Goal: Task Accomplishment & Management: Manage account settings

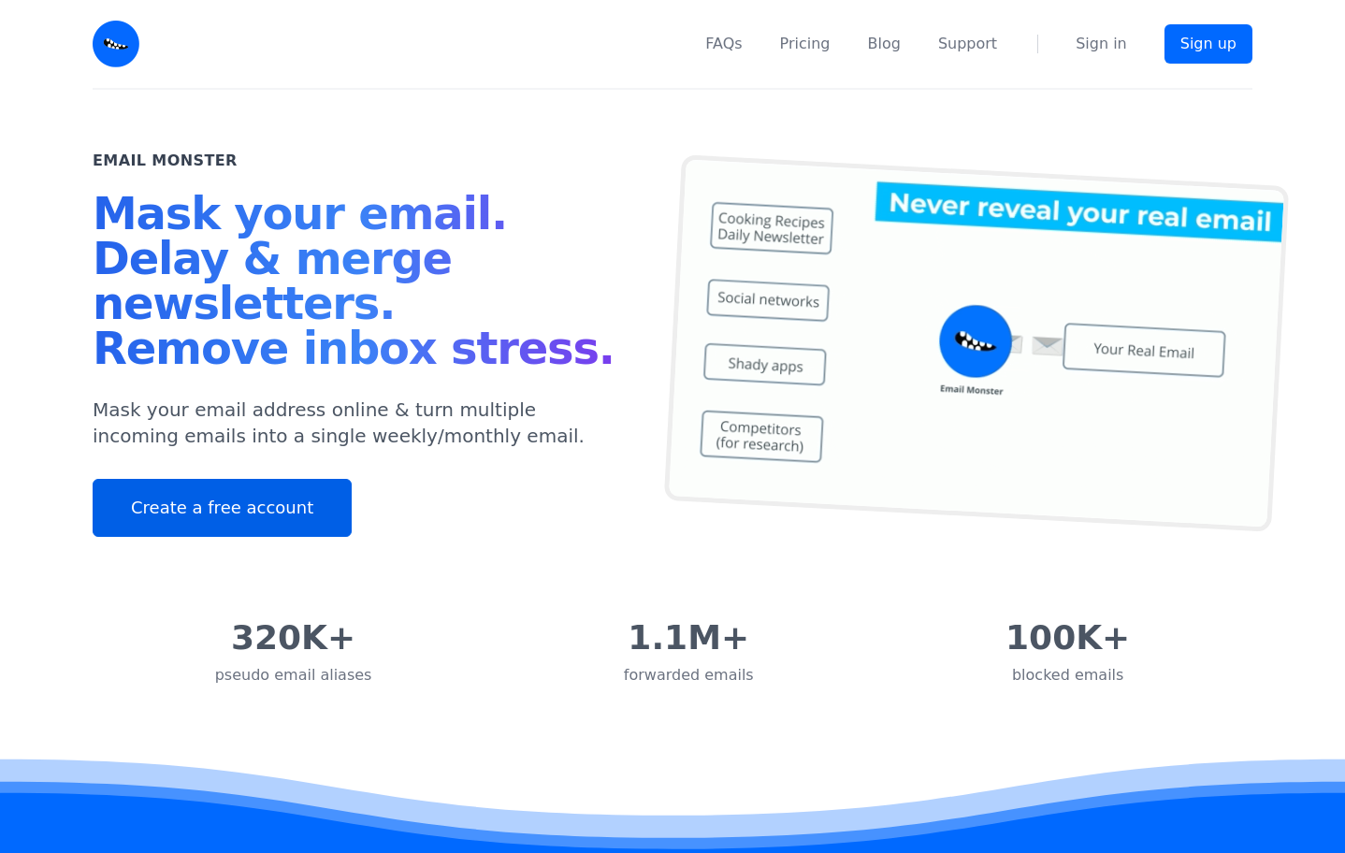
click at [282, 504] on link "Create a free account" at bounding box center [222, 508] width 259 height 58
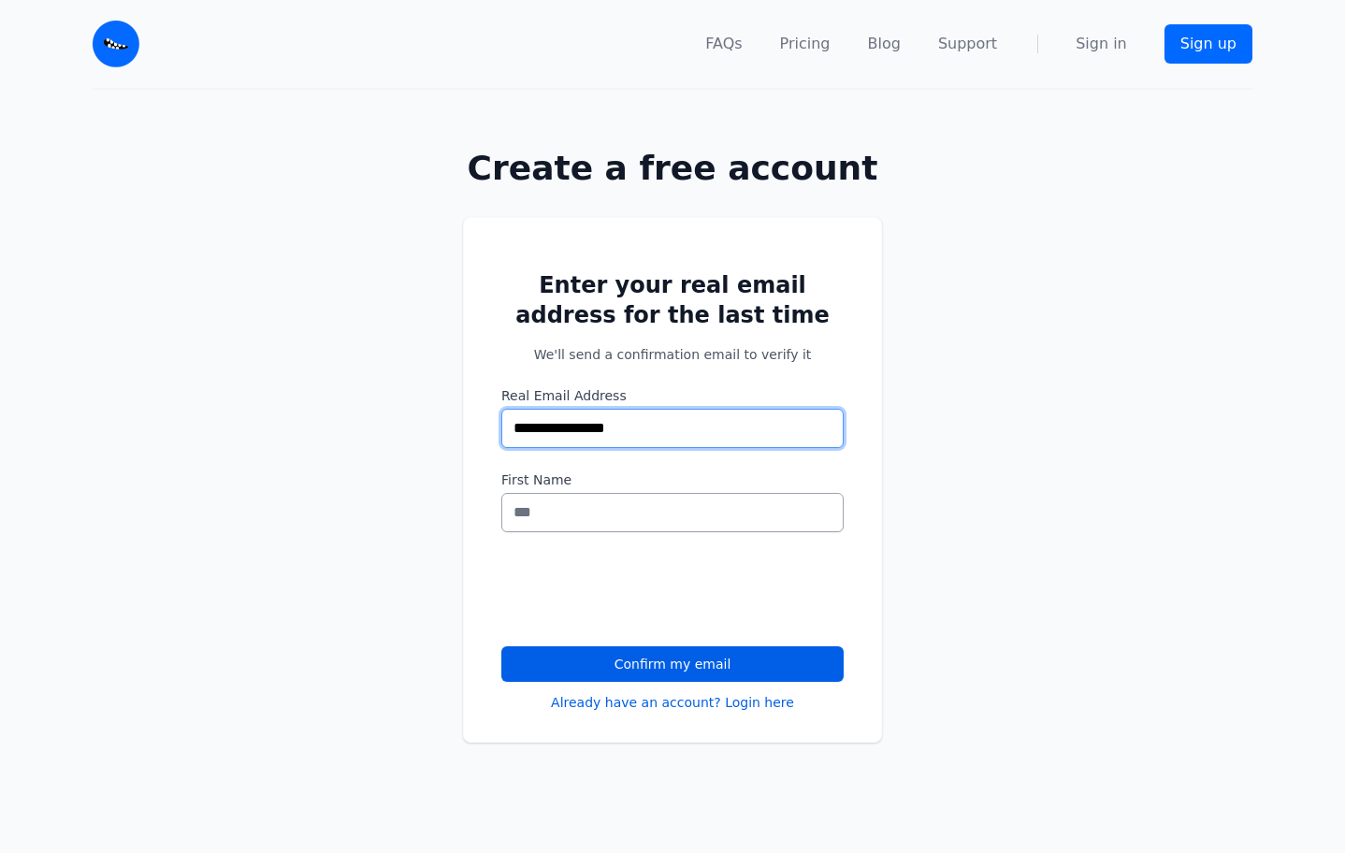
click at [736, 416] on input "**********" at bounding box center [672, 428] width 342 height 39
click at [736, 427] on input "**********" at bounding box center [672, 428] width 342 height 39
type input "**********"
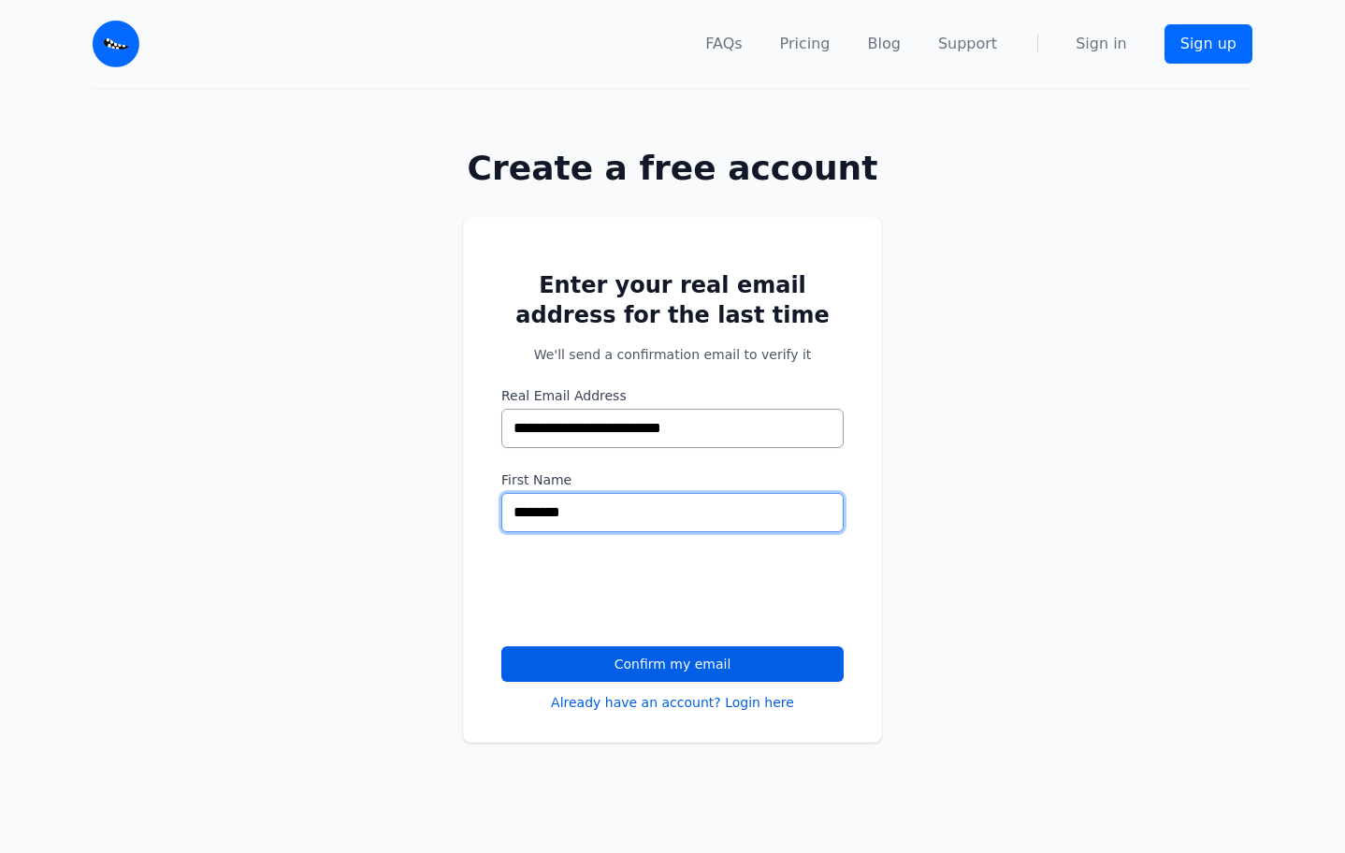
type input "********"
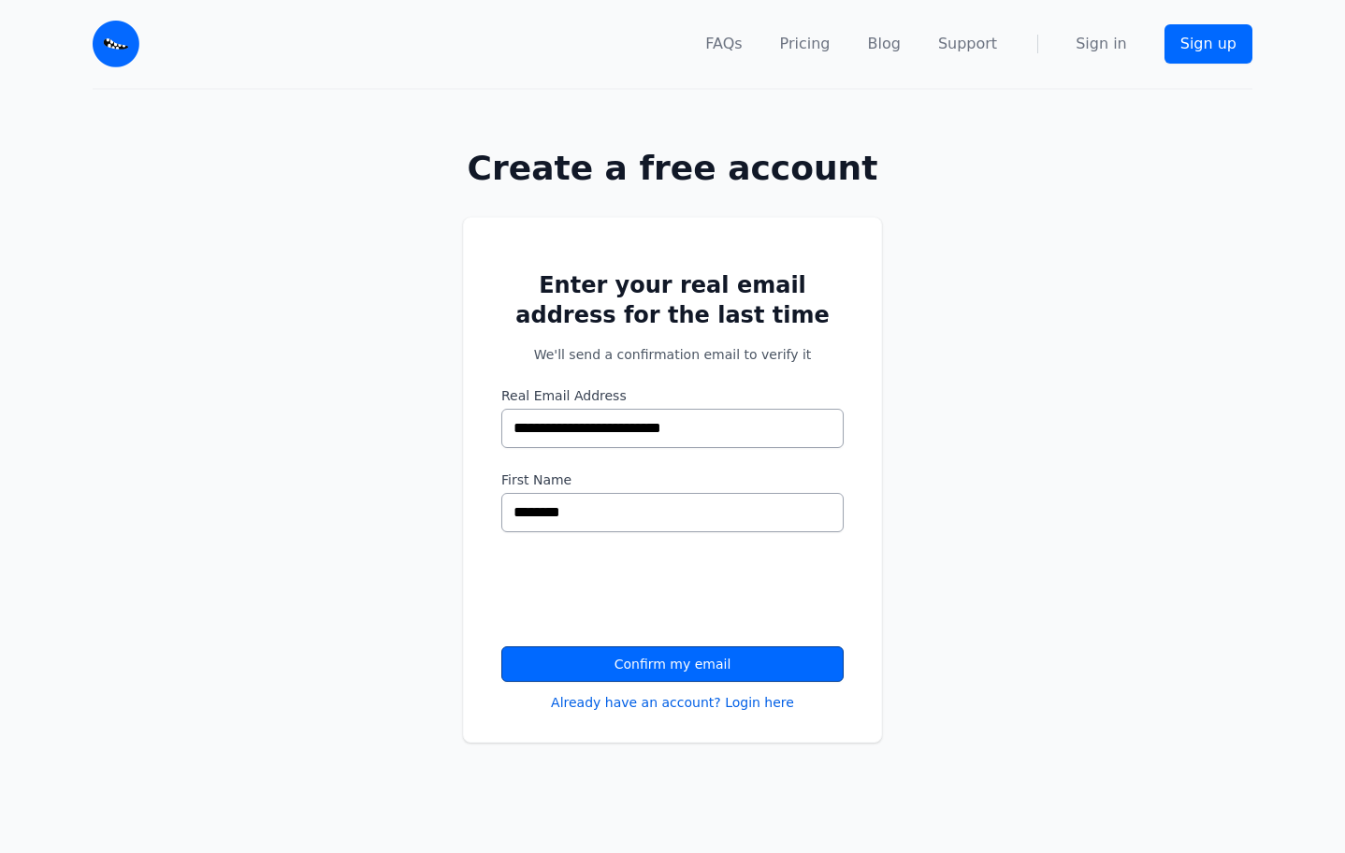
click at [670, 666] on button "Confirm my email" at bounding box center [672, 664] width 342 height 36
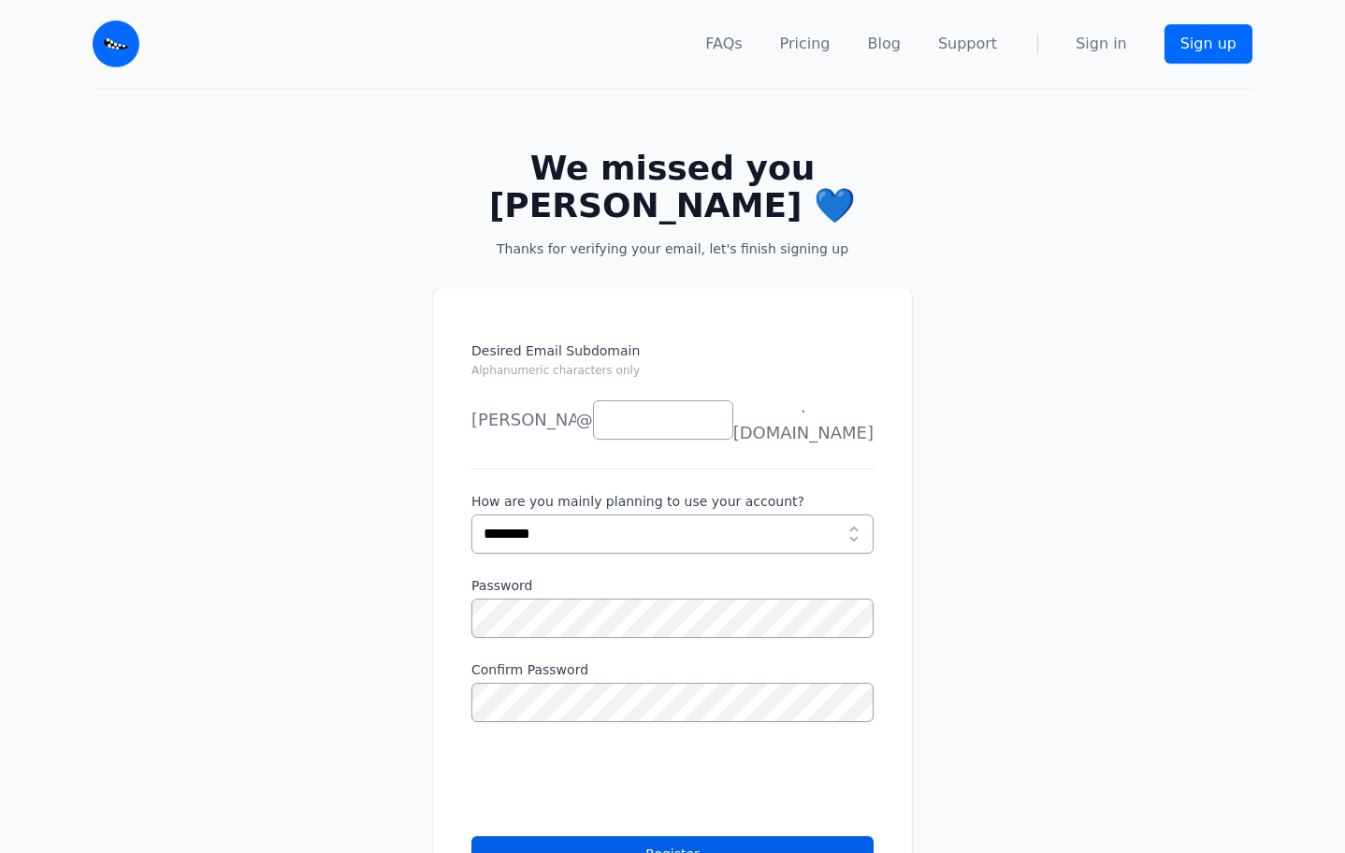
click at [728, 308] on div "Desired Email Subdomain Alphanumeric characters only d spence joe news anything…" at bounding box center [672, 610] width 479 height 644
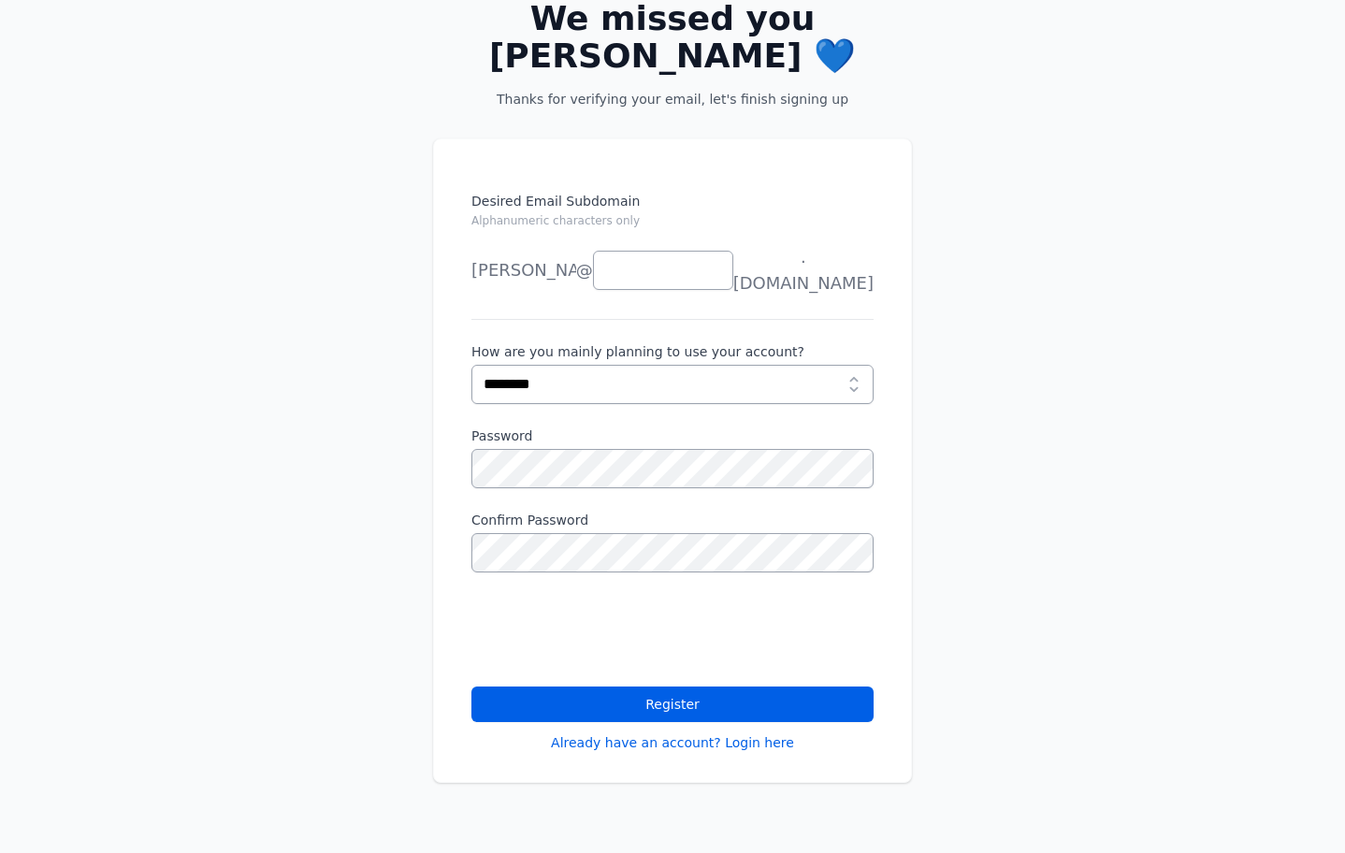
scroll to position [135, 0]
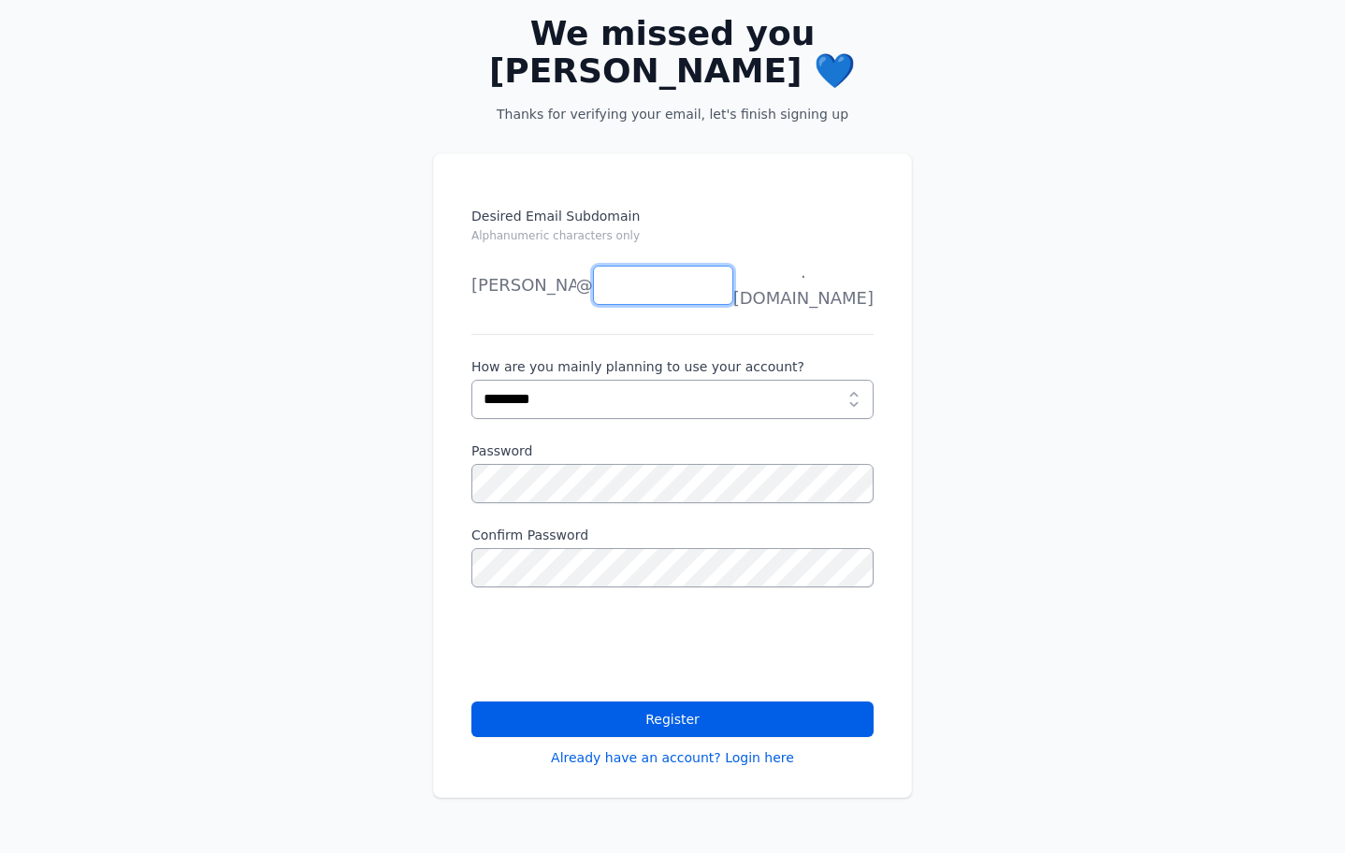
click at [716, 288] on input "Desired Email Subdomain Alphanumeric characters only" at bounding box center [663, 285] width 140 height 39
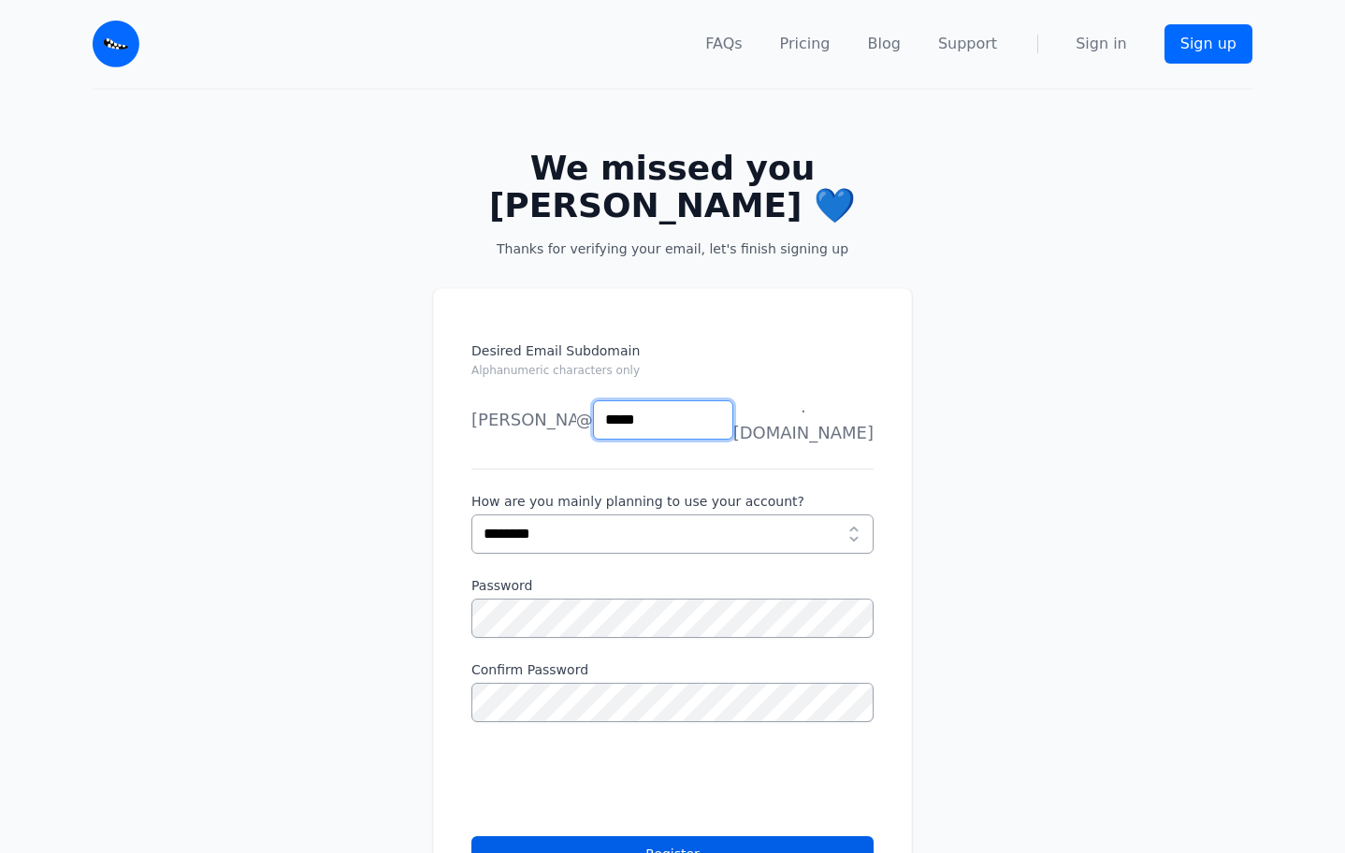
type input "*****"
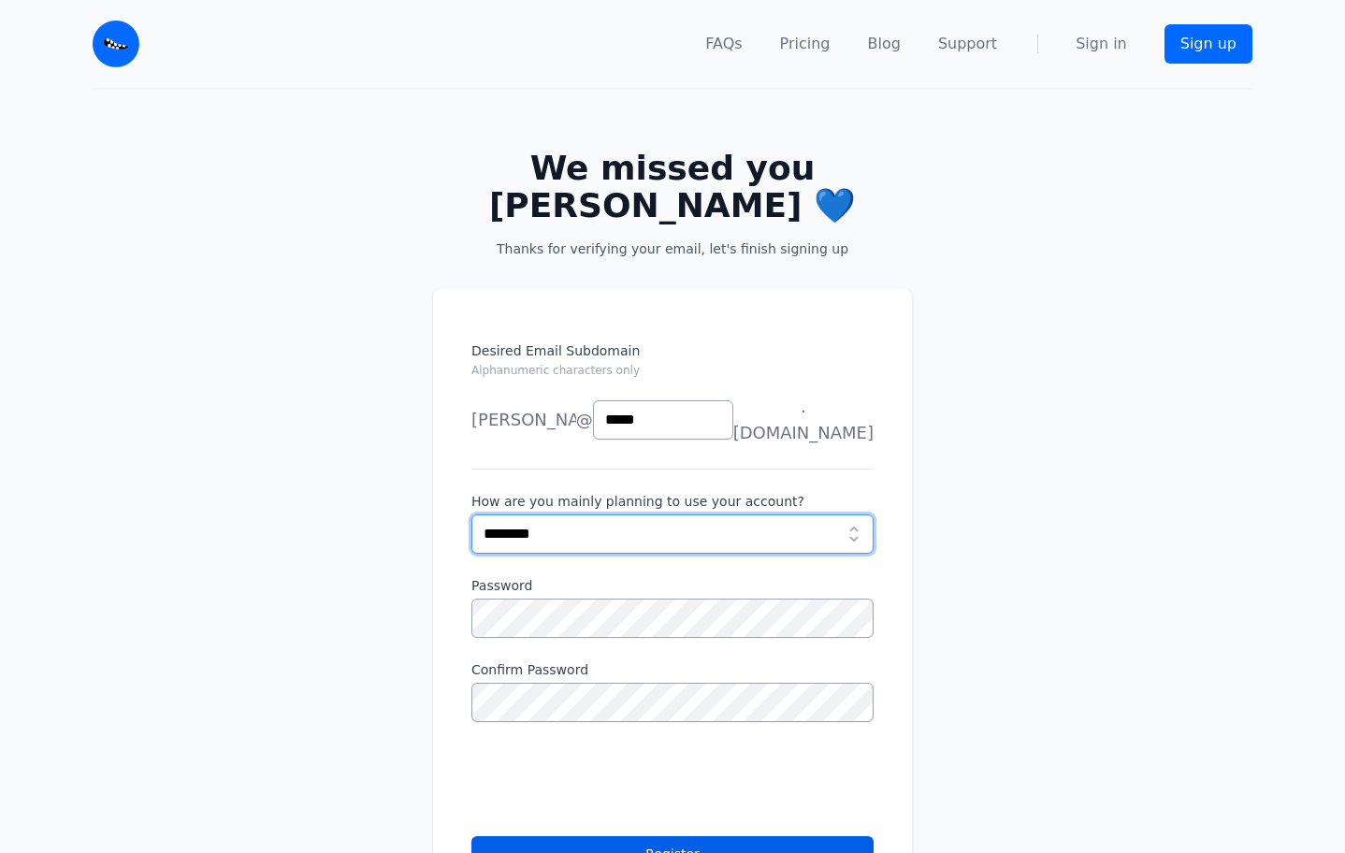
click at [793, 521] on select "**********" at bounding box center [672, 533] width 402 height 39
select select "*********"
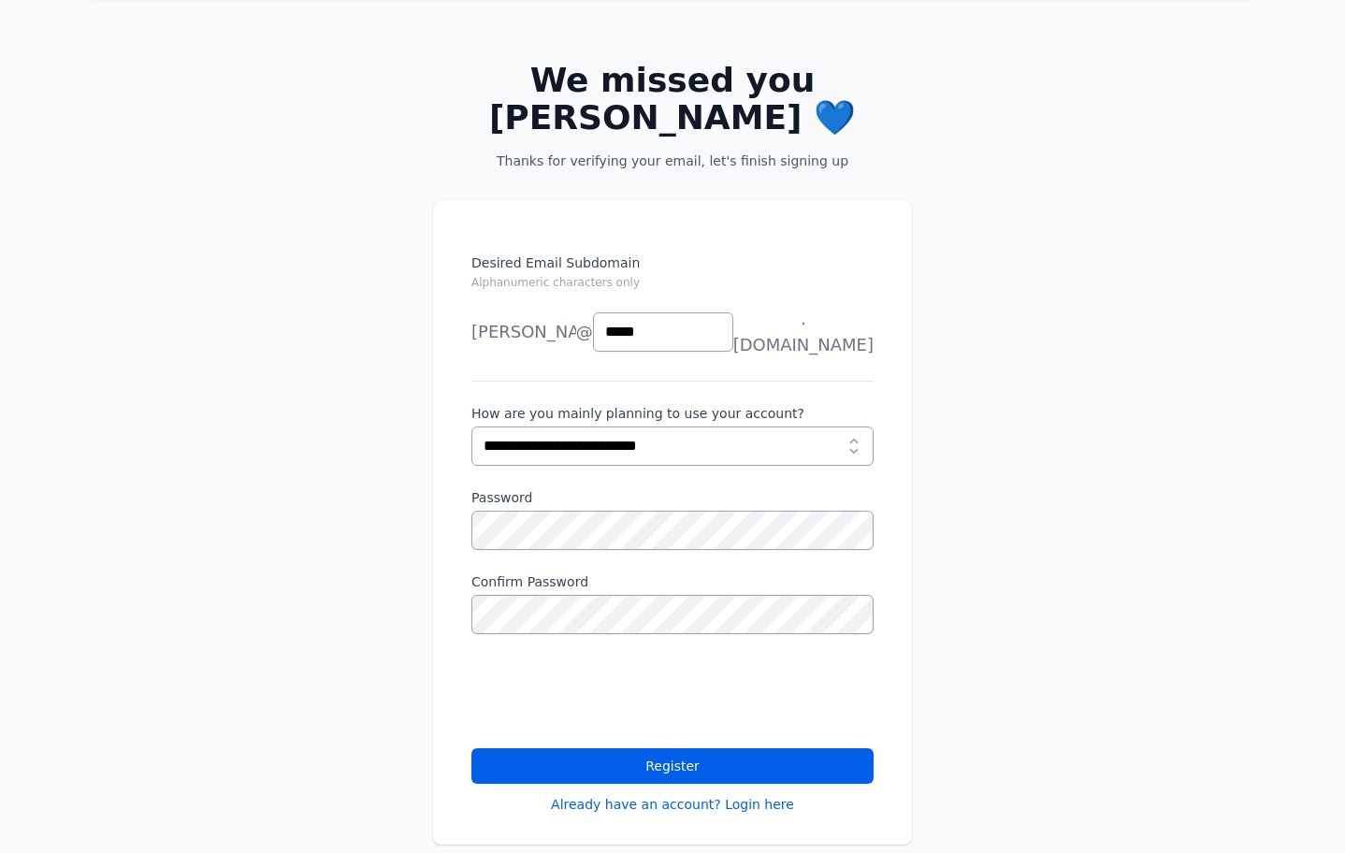
scroll to position [86, 0]
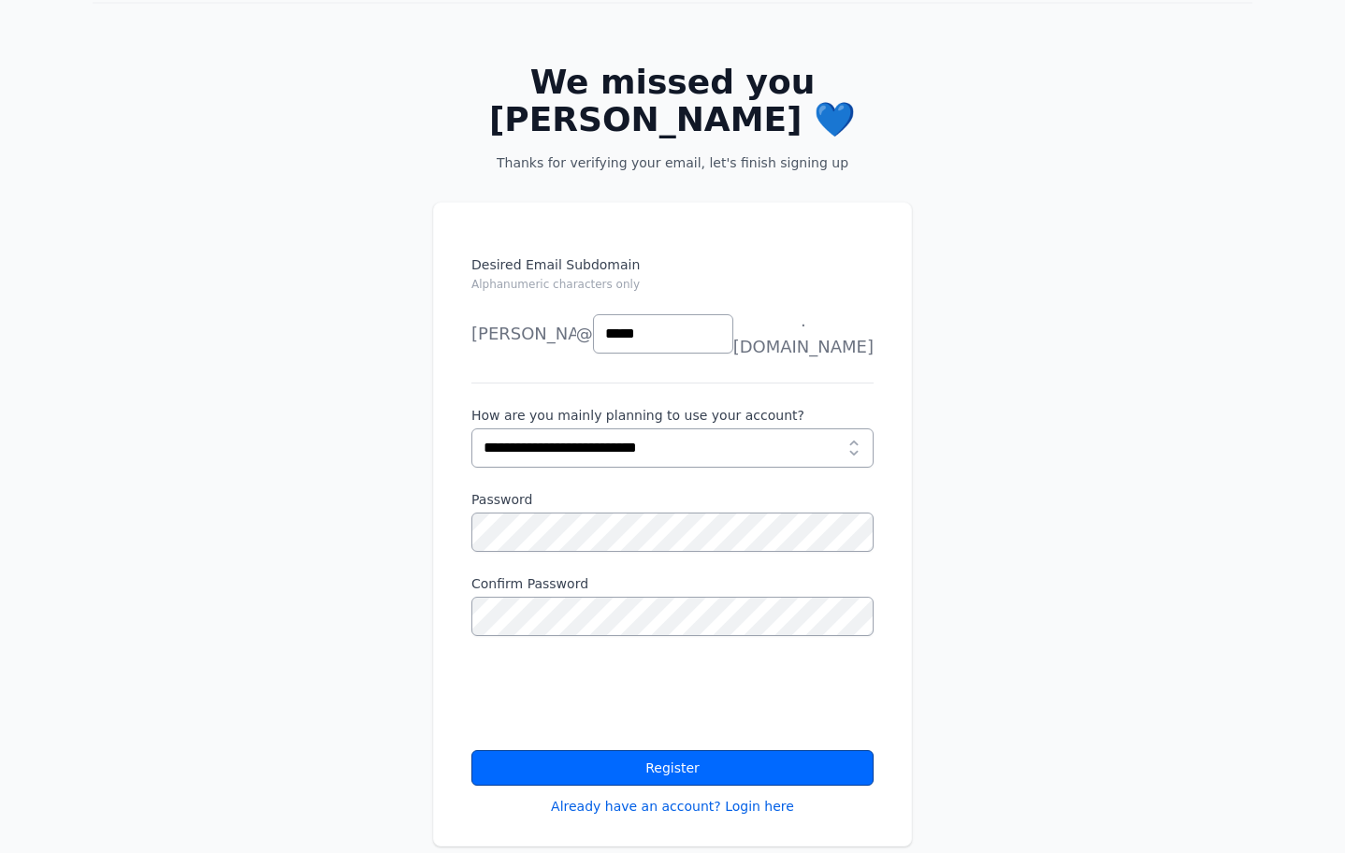
click at [547, 762] on button "Register" at bounding box center [672, 768] width 402 height 36
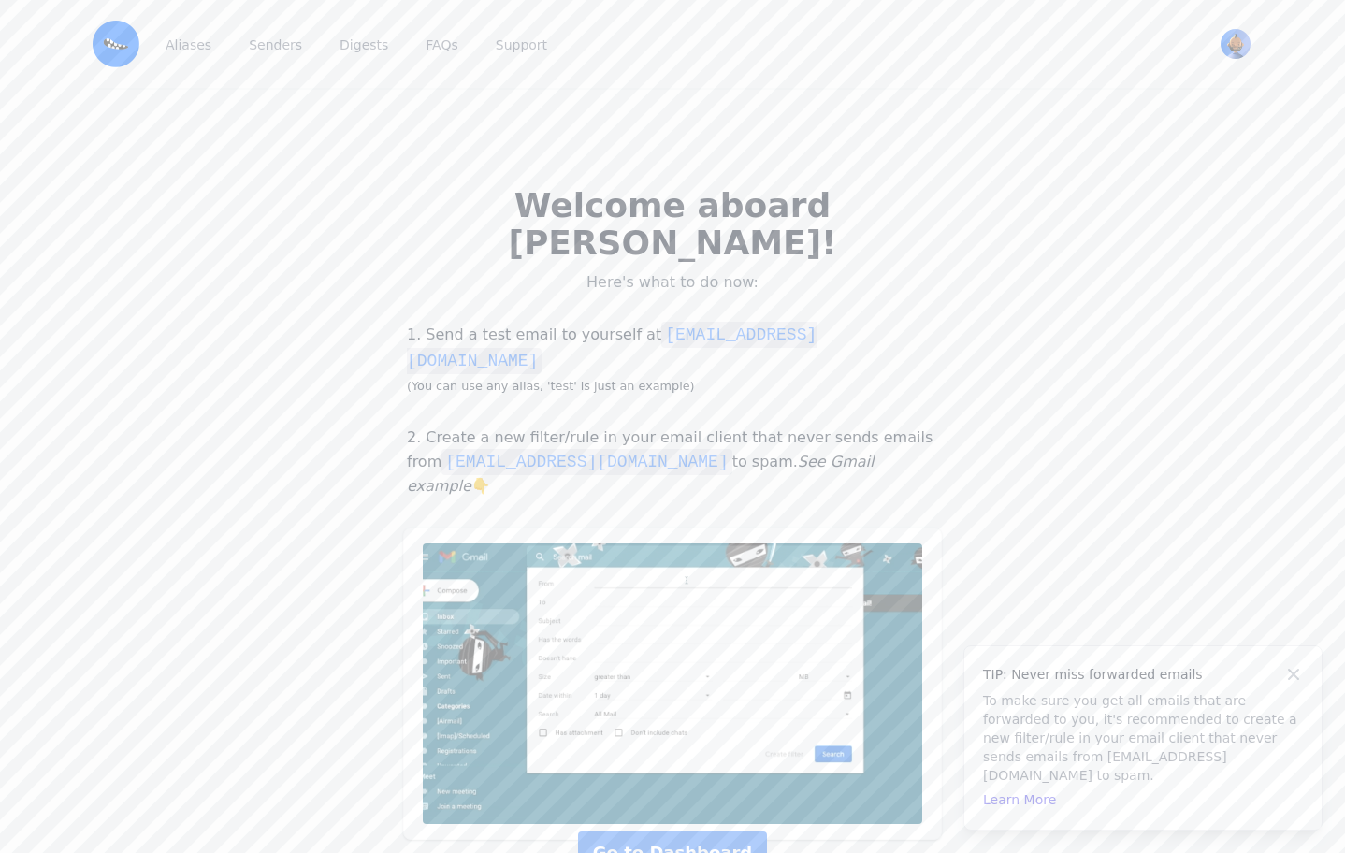
click at [802, 333] on code "[EMAIL_ADDRESS][DOMAIN_NAME]" at bounding box center [612, 348] width 410 height 52
click at [802, 367] on p "1. Send a test email to yourself at [EMAIL_ADDRESS][DOMAIN_NAME] (You can use a…" at bounding box center [672, 359] width 539 height 75
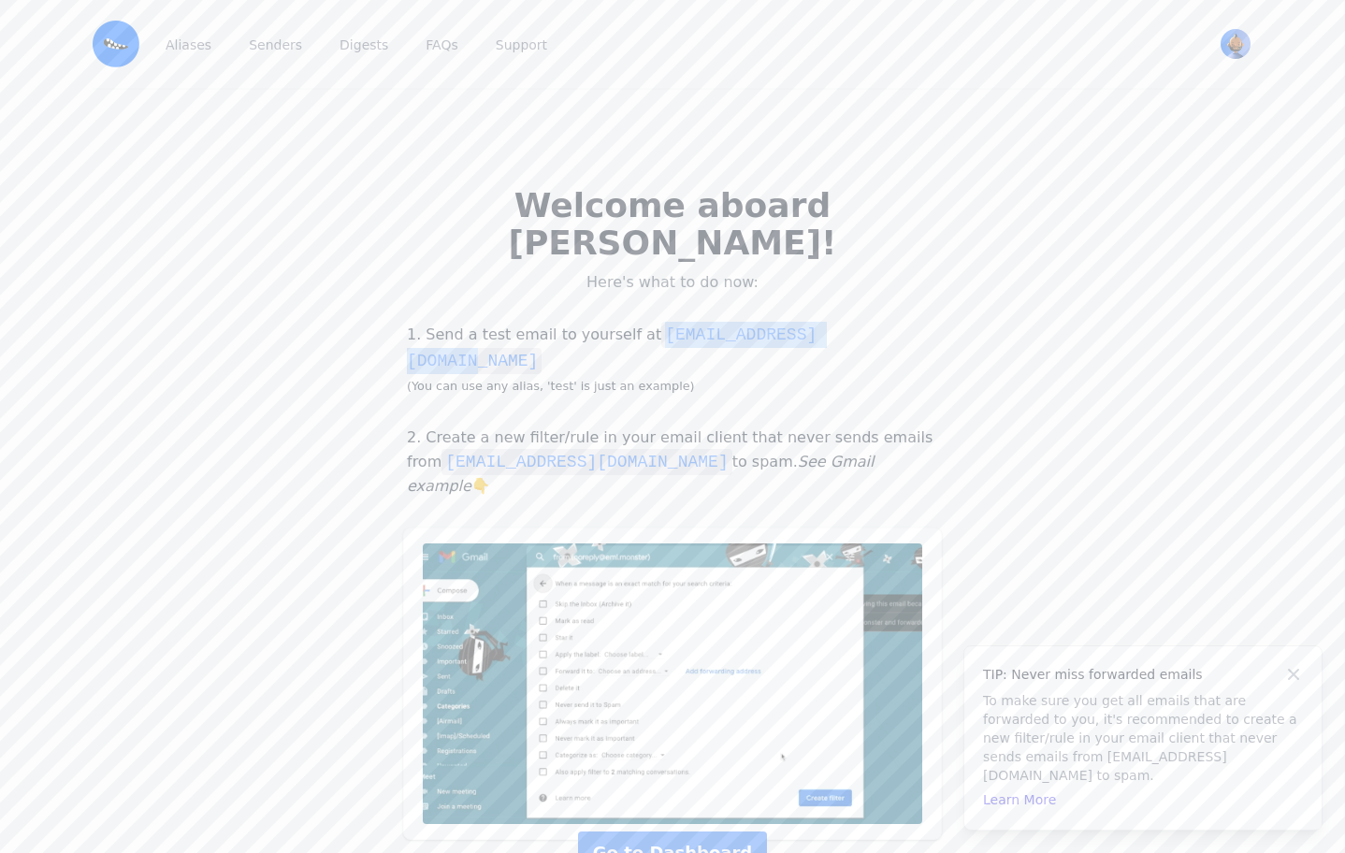
drag, startPoint x: 865, startPoint y: 334, endPoint x: 640, endPoint y: 336, distance: 225.4
click at [640, 336] on p "1. Send a test email to yourself at [EMAIL_ADDRESS][DOMAIN_NAME] (You can use a…" at bounding box center [672, 359] width 539 height 75
copy code "[EMAIL_ADDRESS][DOMAIN_NAME]"
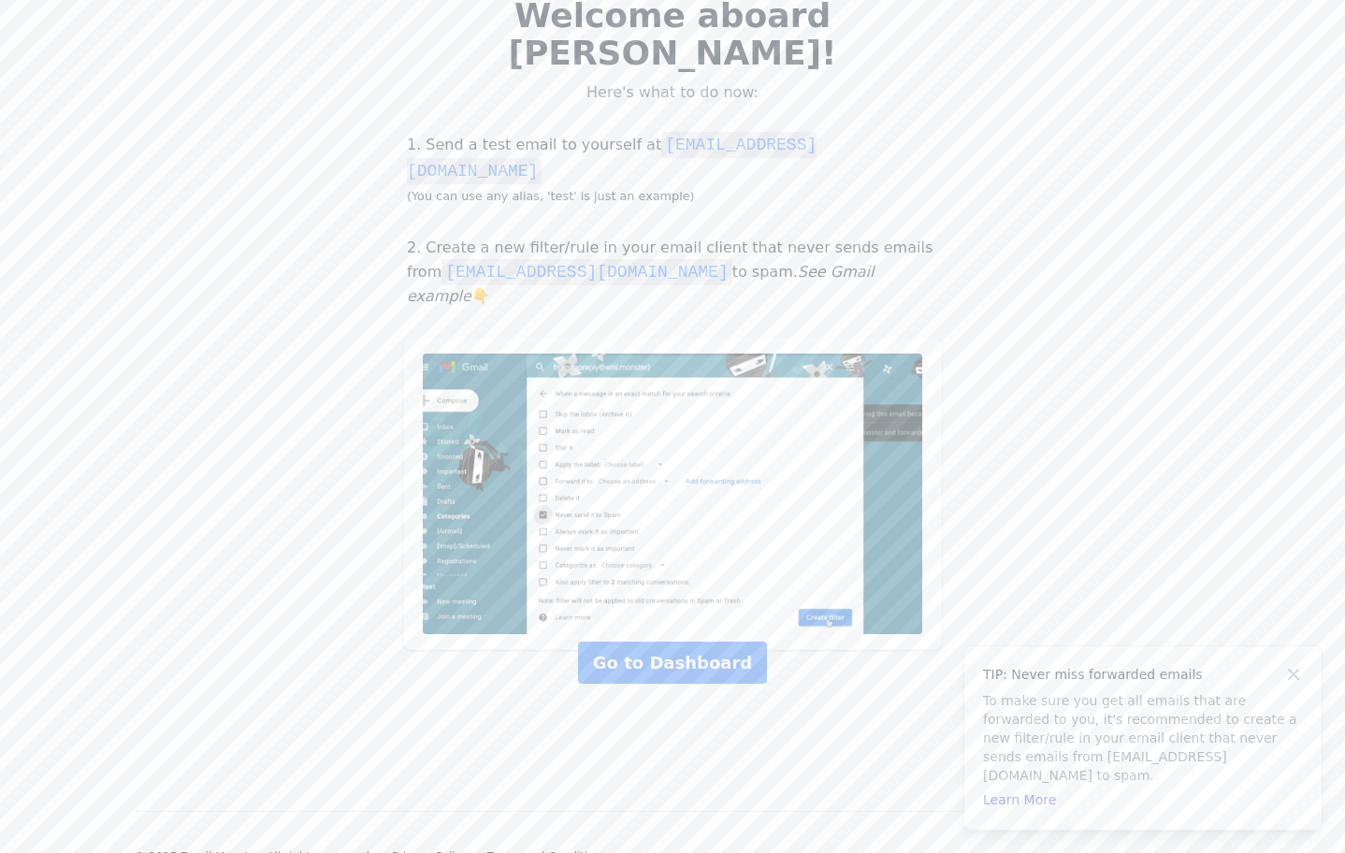
click at [713, 636] on div "Welcome aboard [PERSON_NAME]! Here's what to do now: 1. Send a test email to yo…" at bounding box center [672, 325] width 1345 height 851
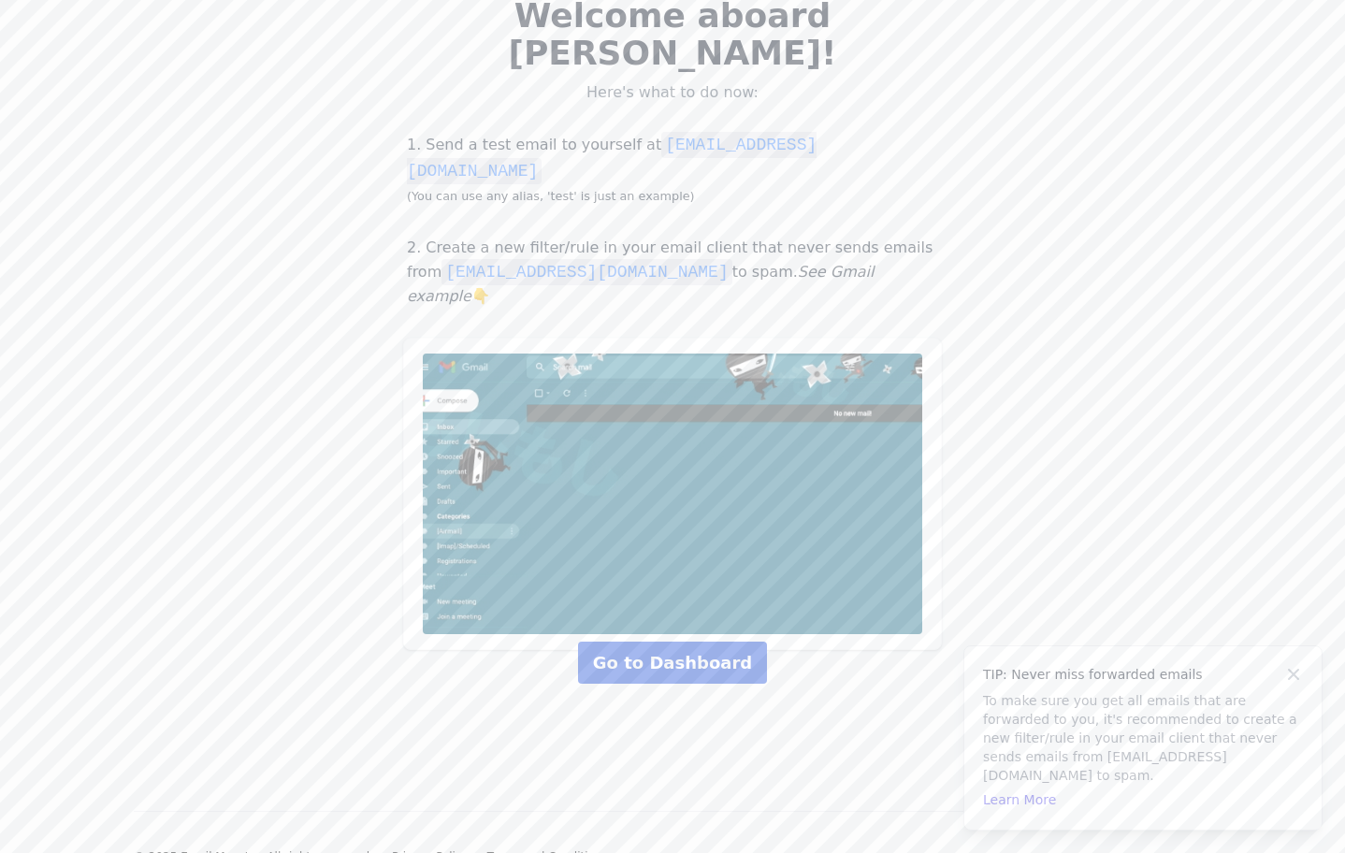
click at [710, 642] on link "Go to Dashboard" at bounding box center [672, 663] width 189 height 42
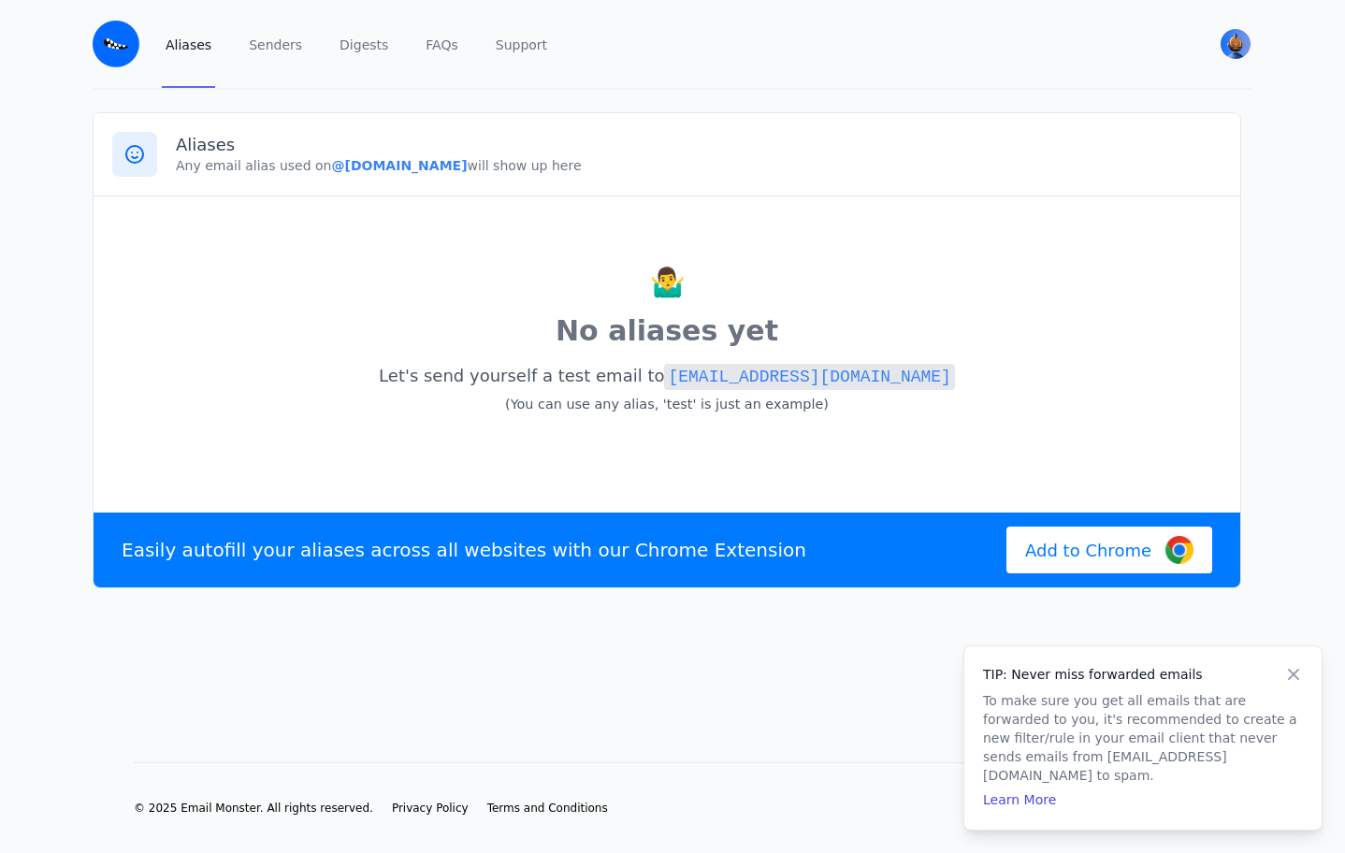
drag, startPoint x: 460, startPoint y: 166, endPoint x: 325, endPoint y: 163, distance: 135.7
click at [325, 163] on p "Any email alias used on @dc333.eml.monster will show up here" at bounding box center [699, 165] width 1046 height 19
copy b "@dc333.eml.monster"
click at [404, 270] on p "🤷‍♂️" at bounding box center [666, 282] width 1109 height 41
click at [361, 300] on p "🤷‍♂️" at bounding box center [666, 282] width 1109 height 41
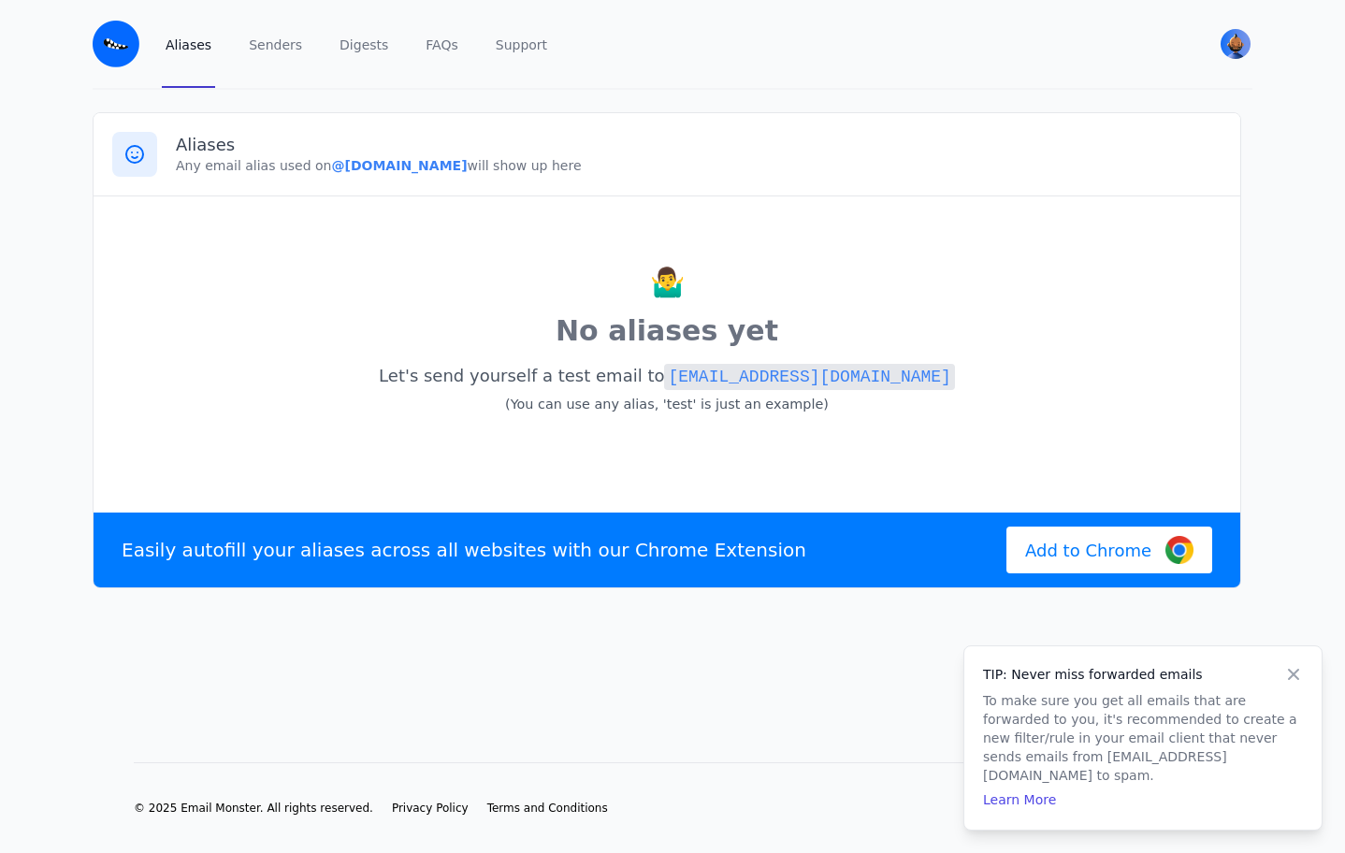
click at [194, 58] on link "Aliases" at bounding box center [188, 44] width 53 height 88
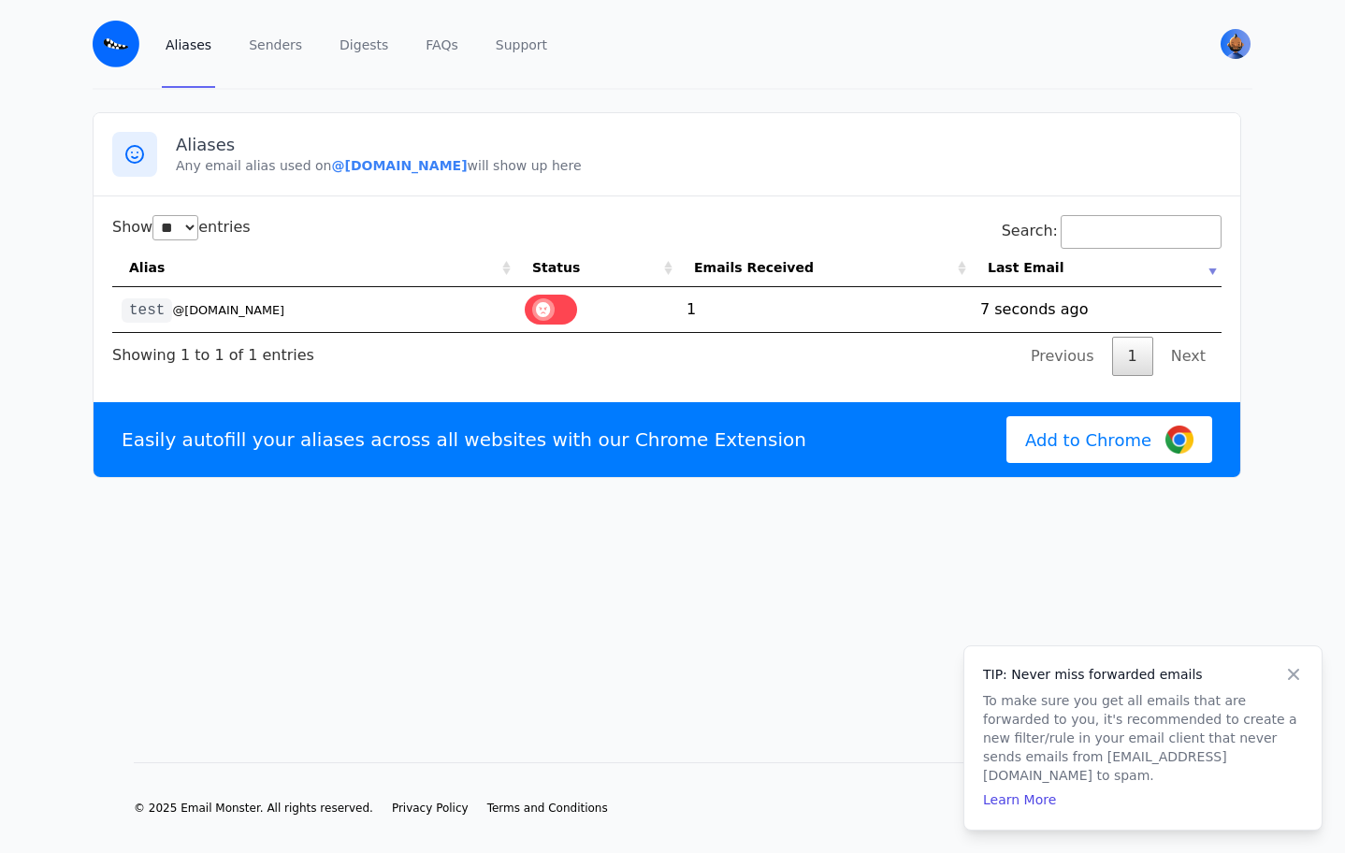
select select "**"
click at [150, 319] on code "test" at bounding box center [147, 310] width 51 height 24
click at [1084, 294] on td "1755450441 7 seconds ago" at bounding box center [1096, 309] width 251 height 45
click at [1054, 295] on td "1755450441 7 seconds ago" at bounding box center [1096, 309] width 251 height 45
click at [374, 276] on th "Alias" at bounding box center [313, 268] width 403 height 38
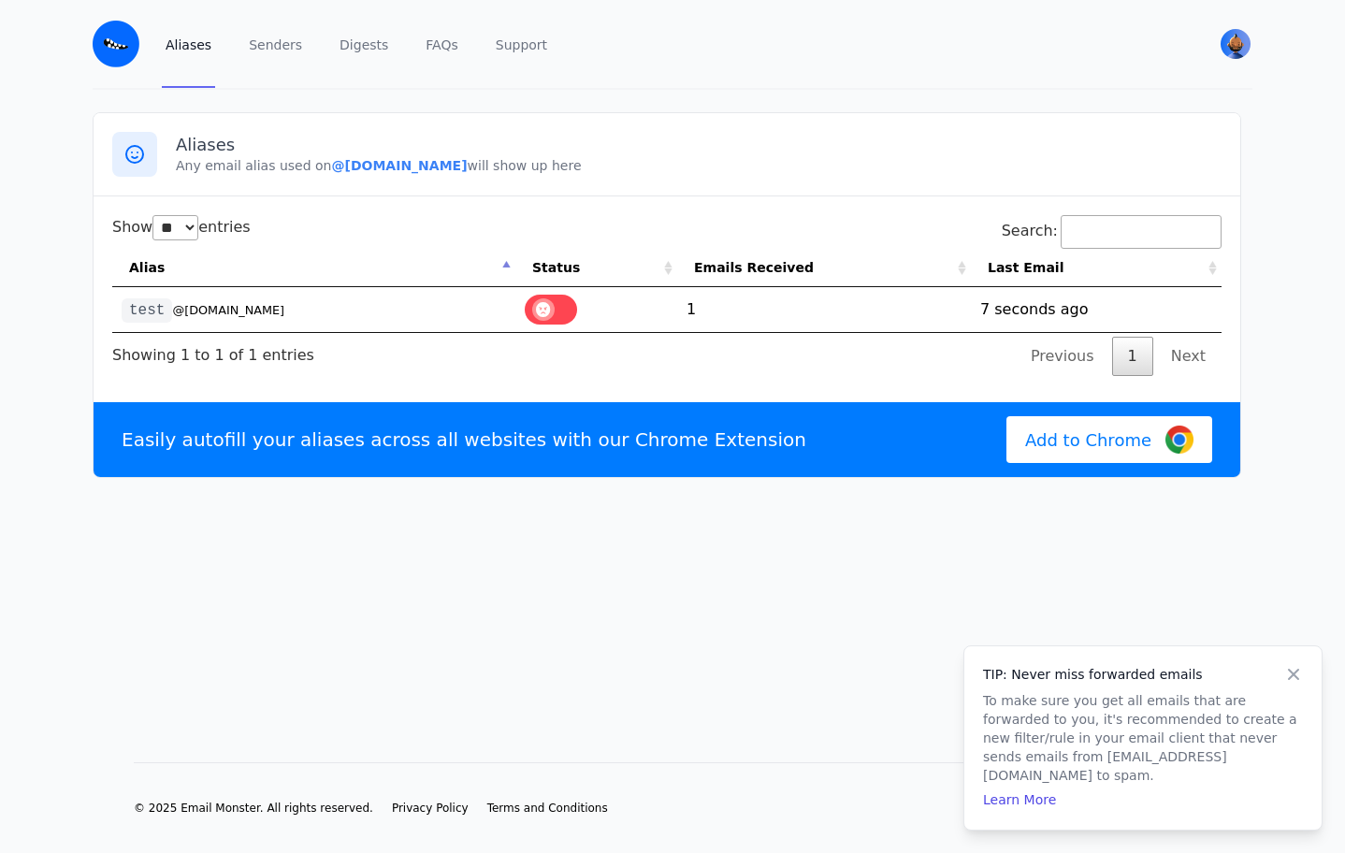
click at [296, 300] on td "test @dc333.eml.monster" at bounding box center [313, 309] width 403 height 45
click at [264, 308] on small "@dc333.eml.monster" at bounding box center [228, 310] width 112 height 14
click at [710, 308] on td "1" at bounding box center [824, 309] width 294 height 45
click at [719, 249] on th "Emails Received" at bounding box center [824, 268] width 294 height 38
click at [718, 258] on th "Emails Received" at bounding box center [824, 268] width 294 height 38
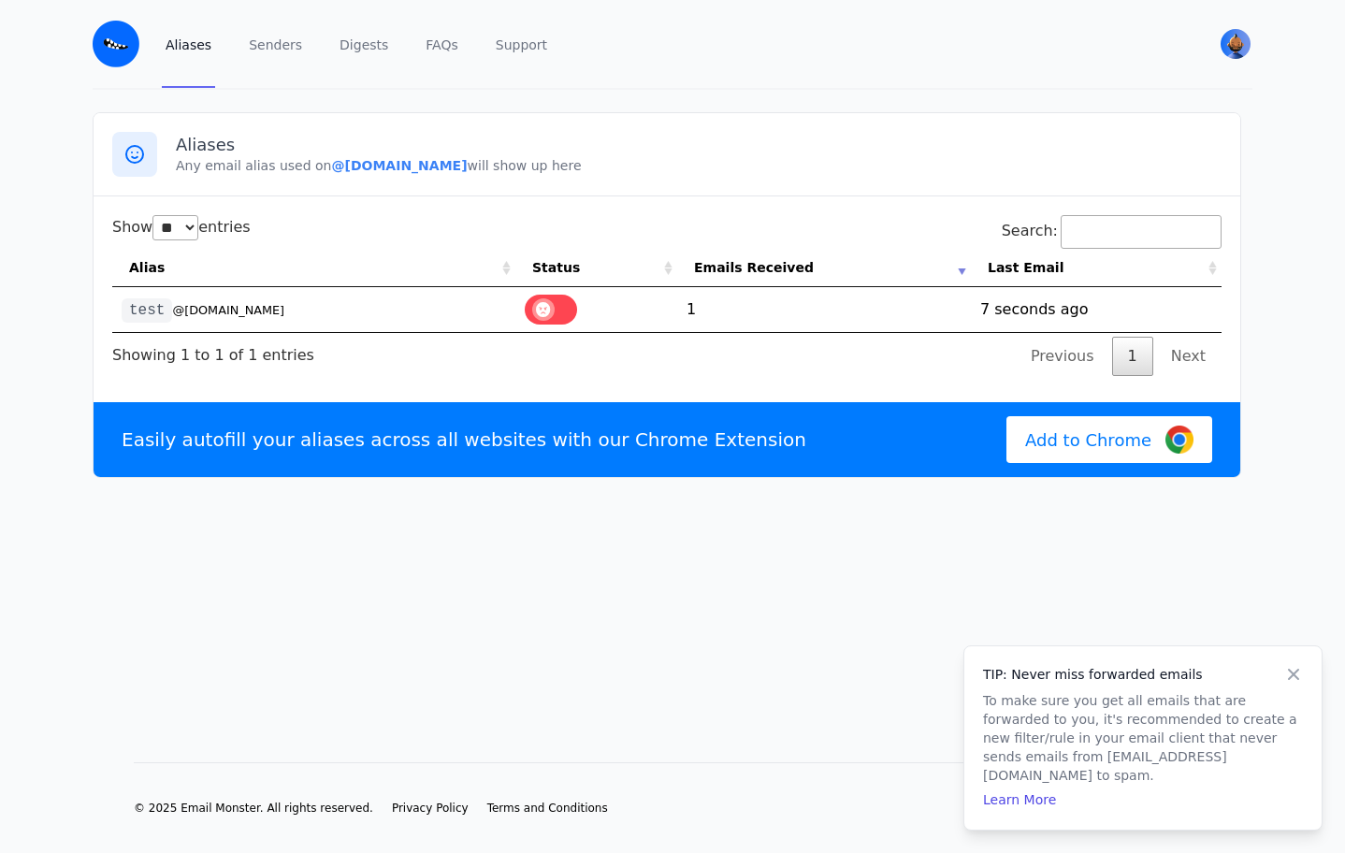
click at [694, 307] on td "1" at bounding box center [824, 309] width 294 height 45
click at [166, 314] on code "test" at bounding box center [147, 310] width 51 height 24
click at [154, 314] on code "test" at bounding box center [147, 310] width 51 height 24
click at [261, 314] on small "@[DOMAIN_NAME]" at bounding box center [228, 310] width 112 height 14
click at [1011, 312] on td "1755450441 7 seconds ago" at bounding box center [1096, 309] width 251 height 45
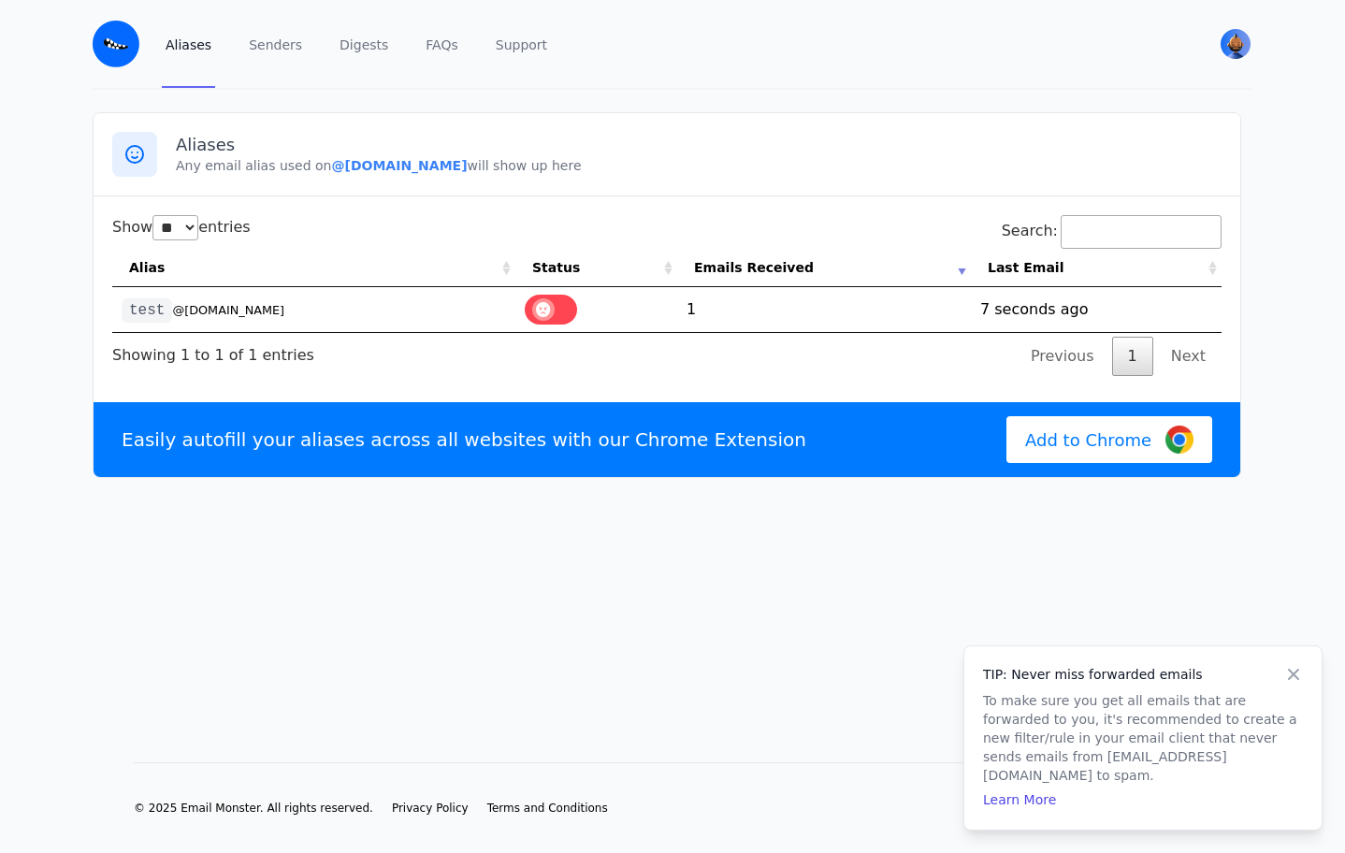
click at [125, 29] on img at bounding box center [116, 44] width 47 height 47
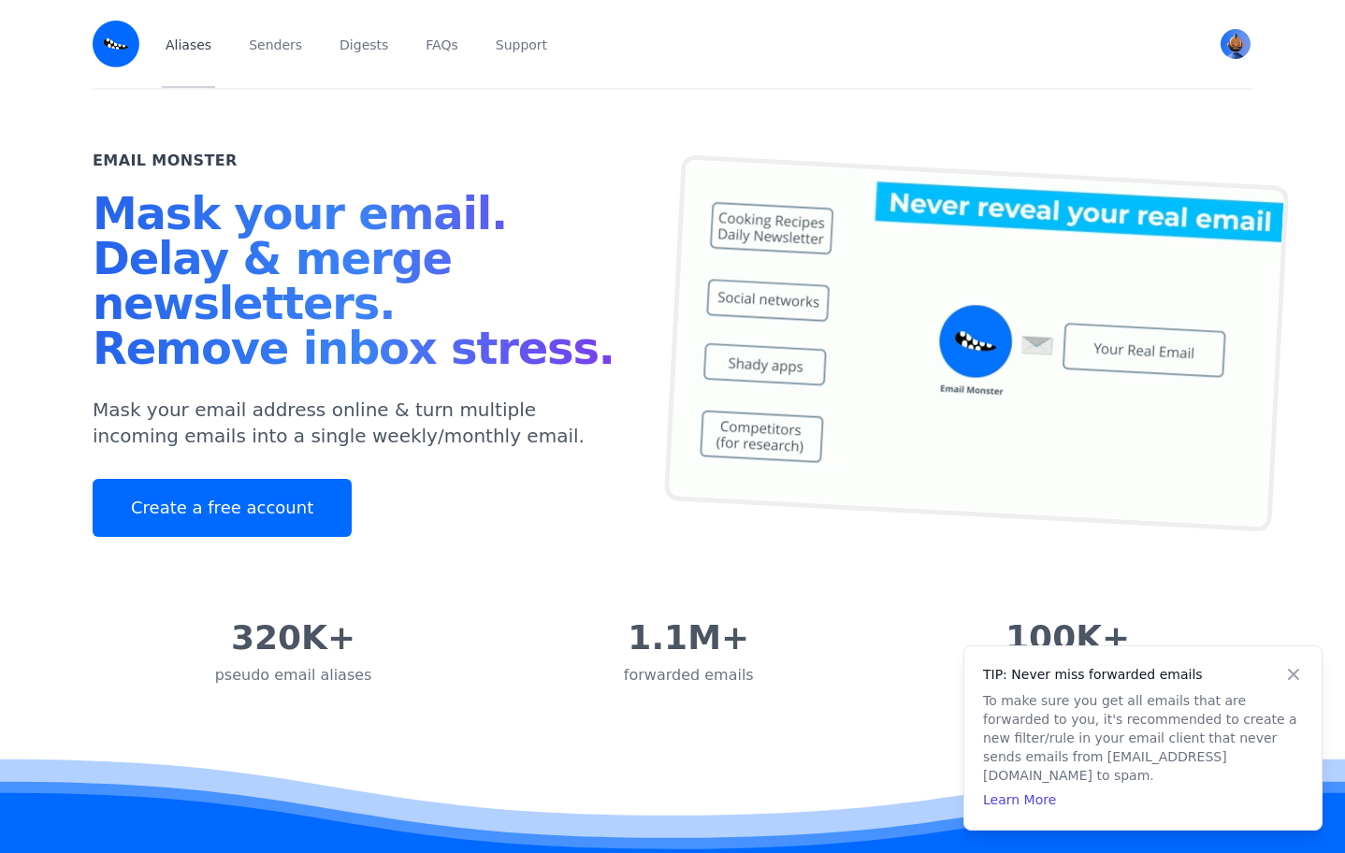
click at [181, 44] on link "Aliases" at bounding box center [188, 44] width 53 height 88
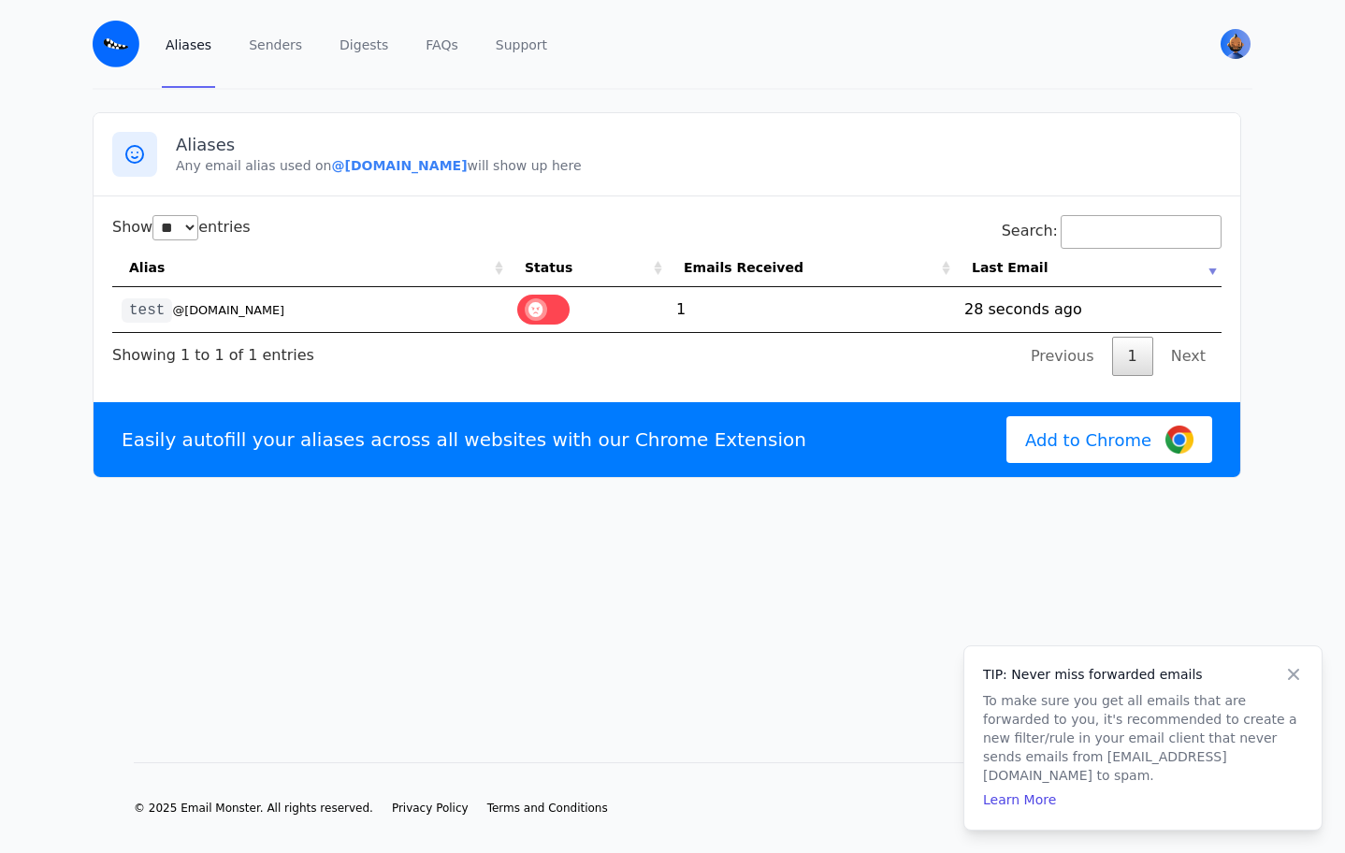
select select "**"
click at [686, 309] on td "1" at bounding box center [811, 309] width 288 height 45
click at [688, 260] on th "Emails Received" at bounding box center [811, 268] width 288 height 38
click at [273, 45] on link "Senders" at bounding box center [275, 44] width 61 height 88
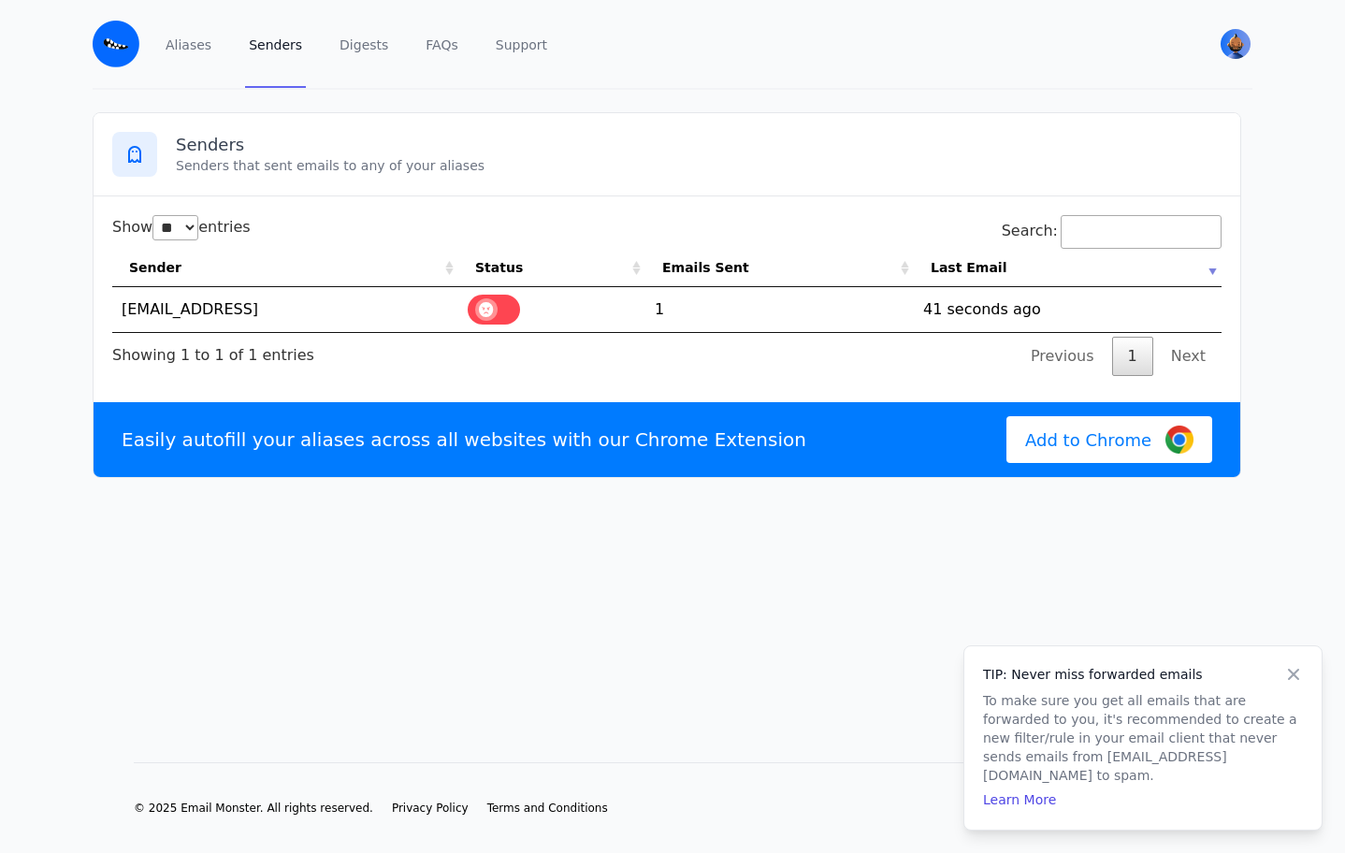
select select "**"
click at [745, 293] on td "1" at bounding box center [779, 309] width 268 height 45
click at [198, 319] on td "[EMAIL_ADDRESS]" at bounding box center [285, 309] width 346 height 45
click at [203, 309] on td "[EMAIL_ADDRESS]" at bounding box center [285, 309] width 346 height 45
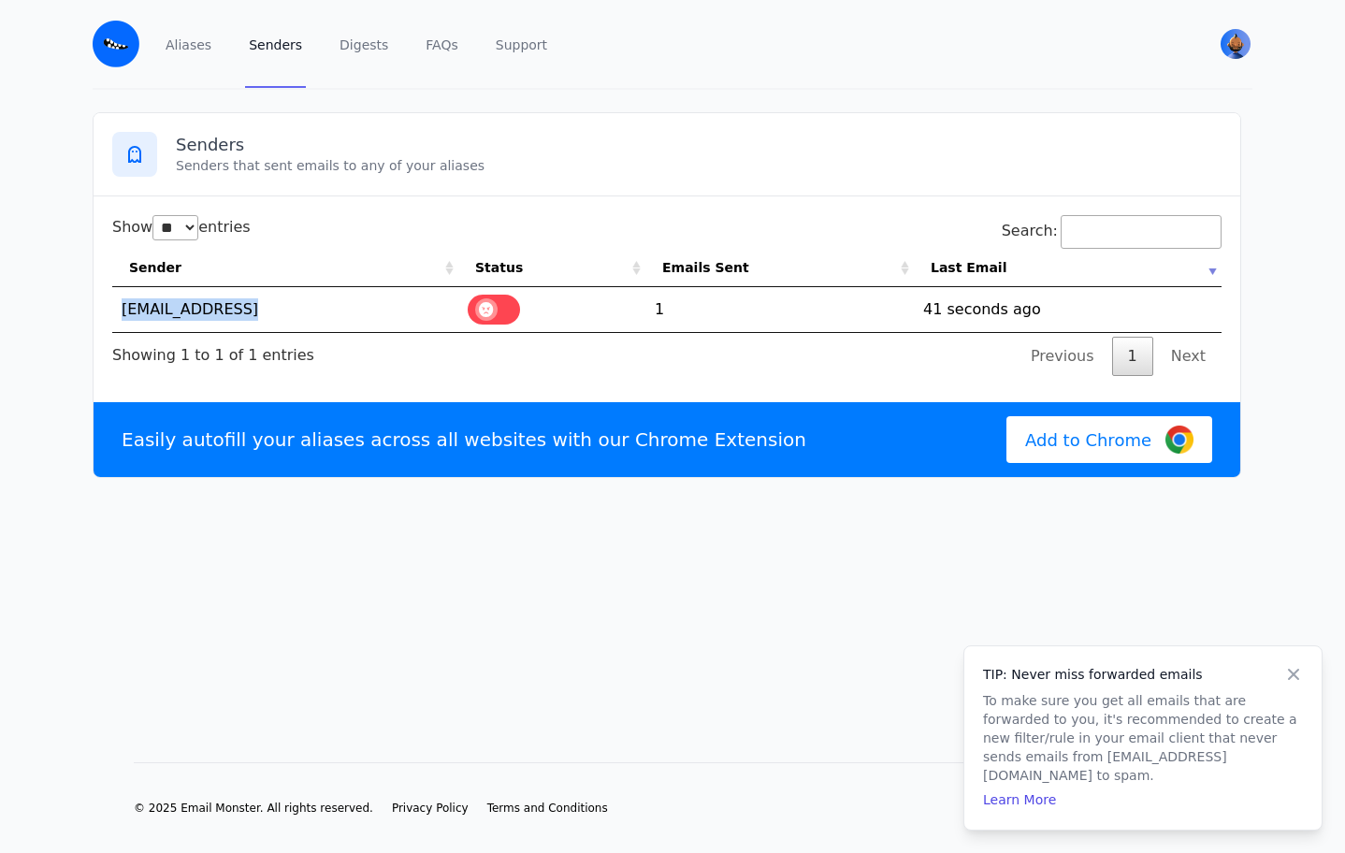
click at [203, 309] on td "[EMAIL_ADDRESS]" at bounding box center [285, 309] width 346 height 45
click at [367, 38] on link "Digests" at bounding box center [364, 44] width 56 height 88
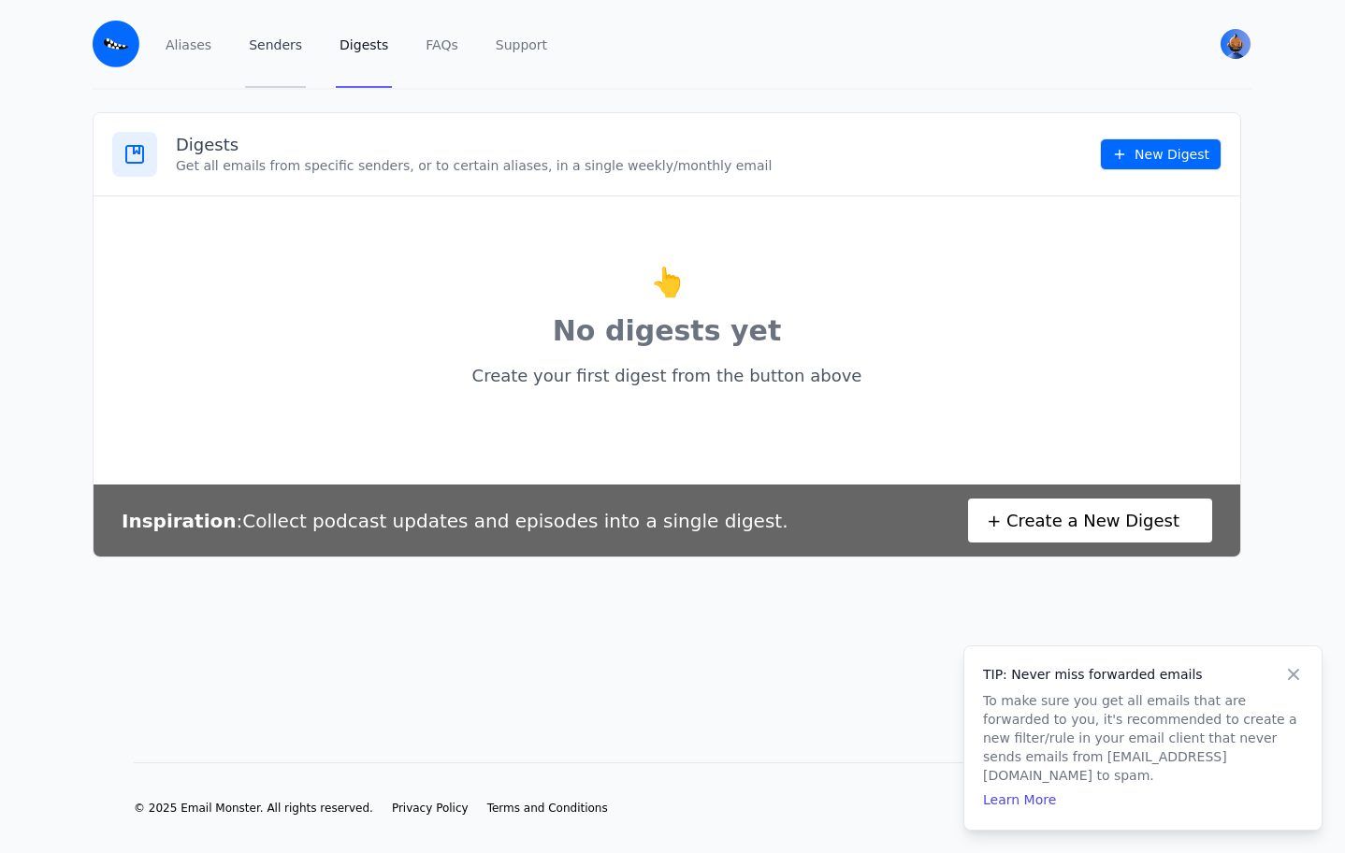
click at [282, 44] on link "Senders" at bounding box center [275, 44] width 61 height 88
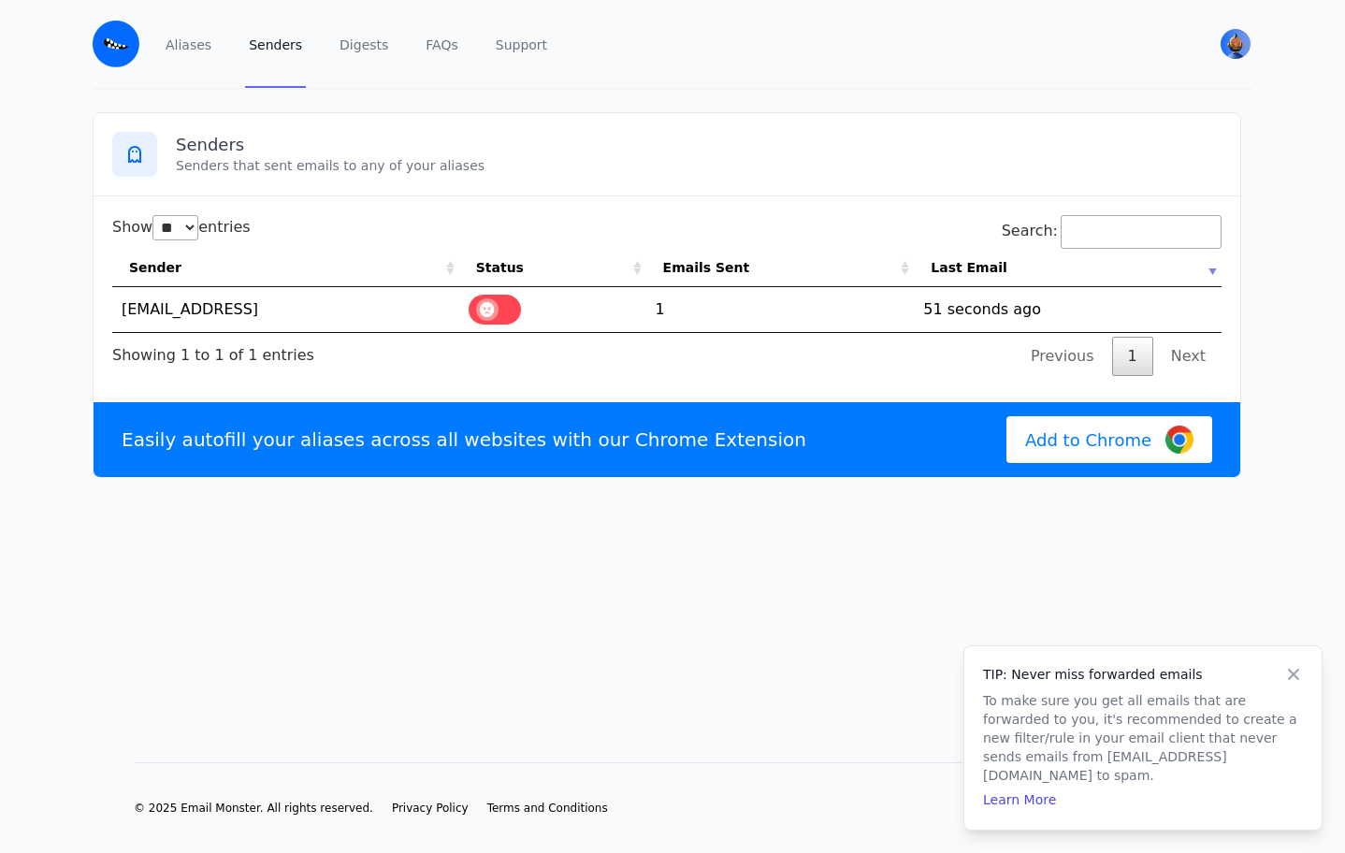
select select "**"
click at [548, 60] on div "Aliases Senders Digests FAQs Support" at bounding box center [673, 44] width 1023 height 88
click at [527, 46] on link "Support" at bounding box center [521, 44] width 59 height 88
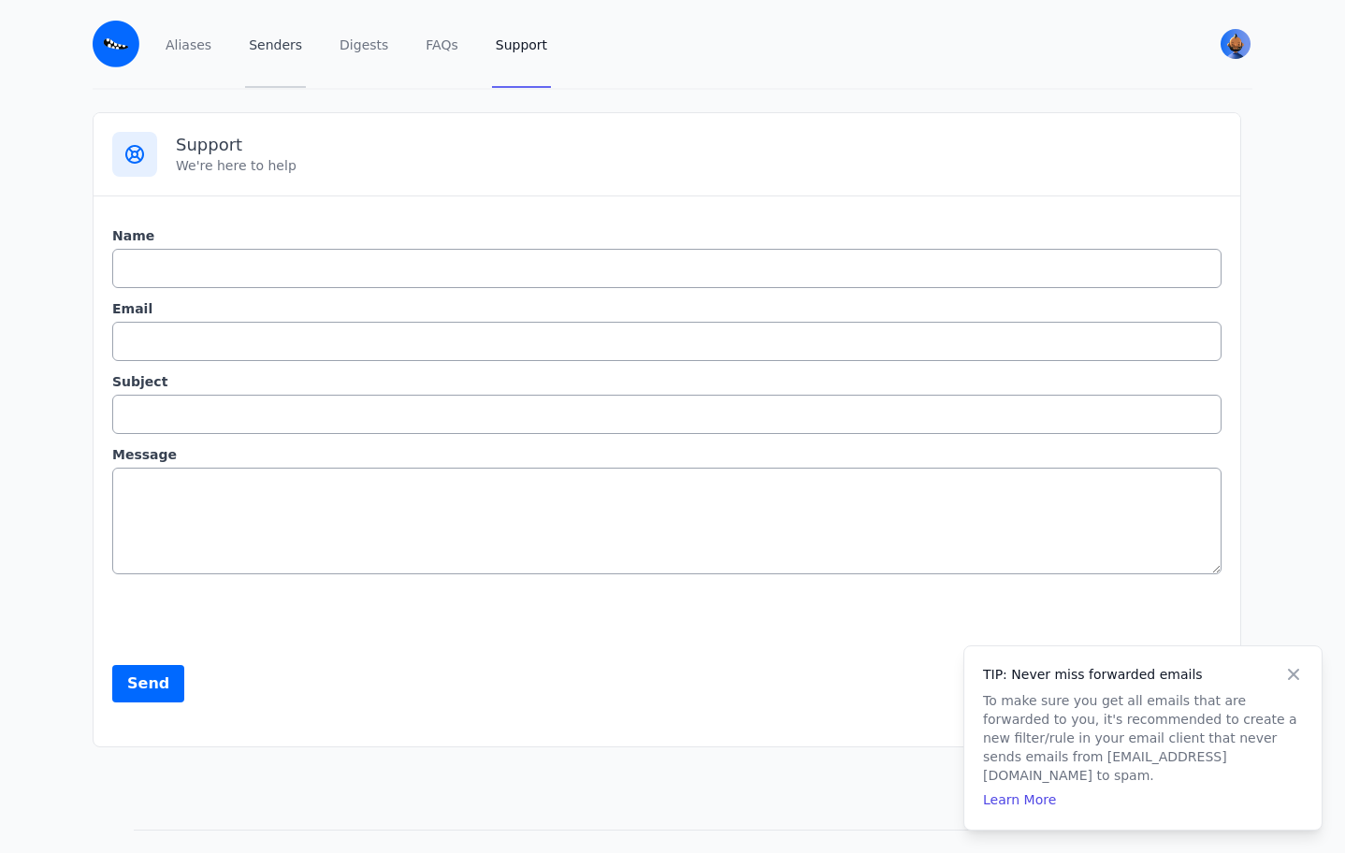
click at [280, 52] on link "Senders" at bounding box center [275, 44] width 61 height 88
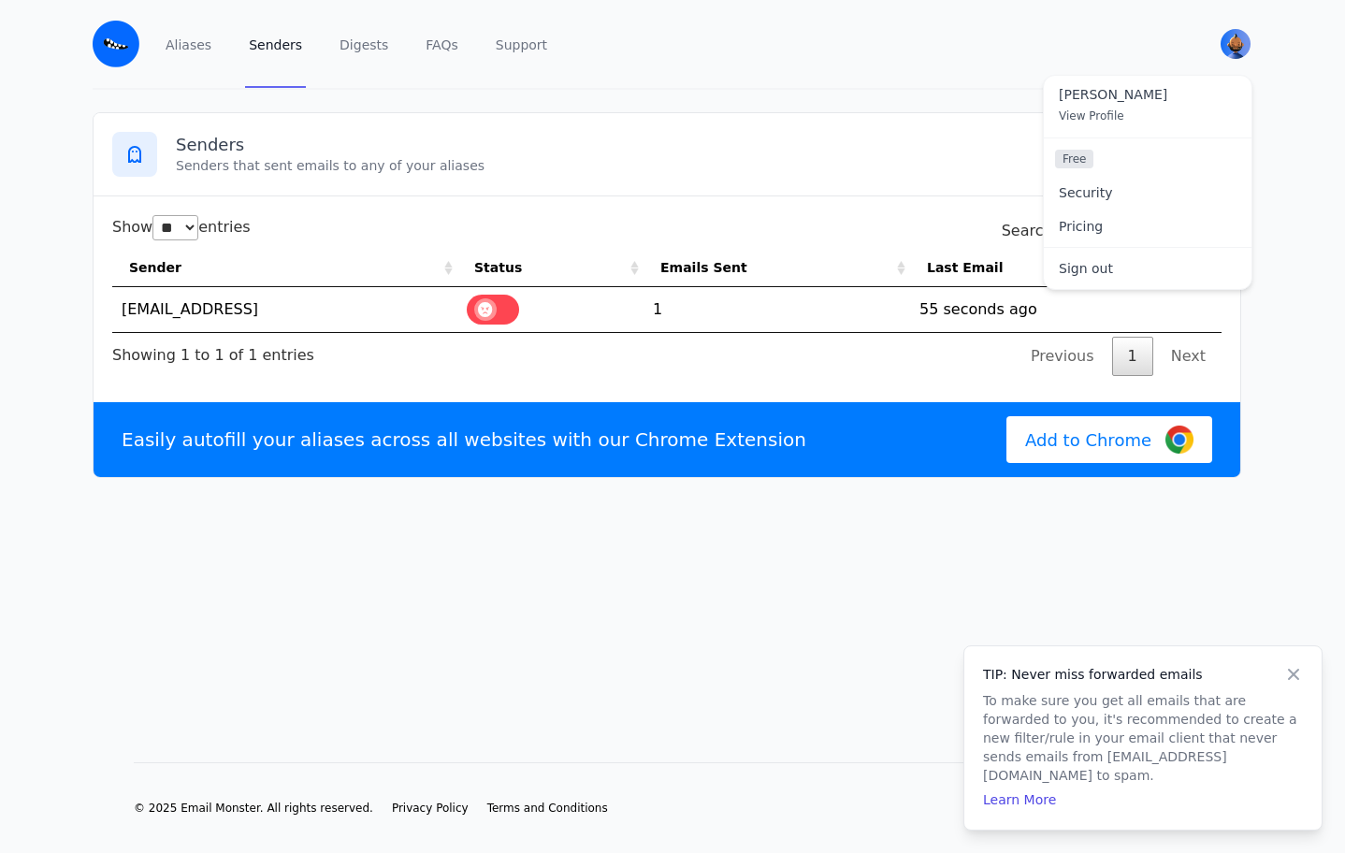
select select "**"
click at [1107, 116] on span "View Profile" at bounding box center [1091, 115] width 65 height 13
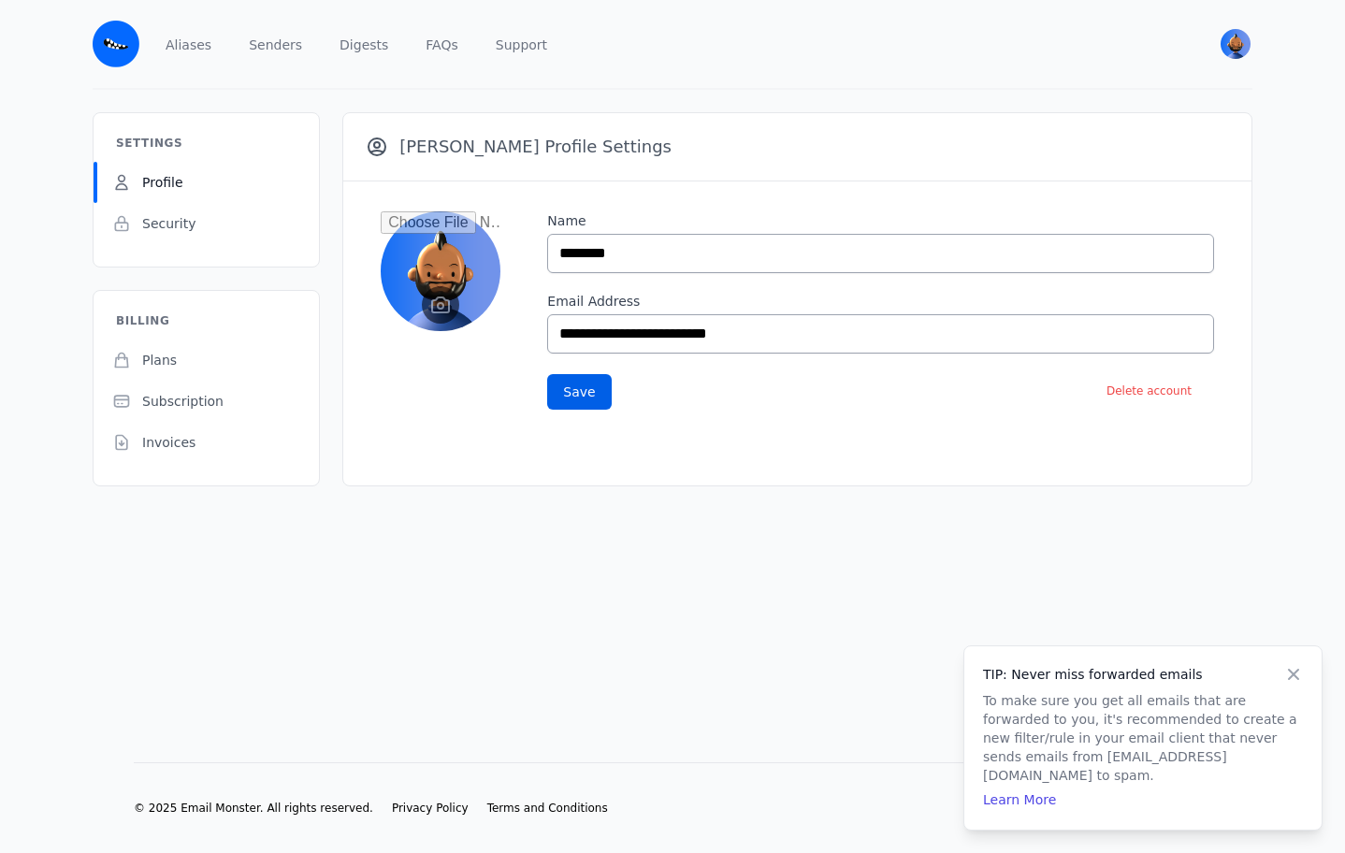
click at [154, 36] on div "Aliases Senders Digests FAQs Support [PERSON_NAME] View Profile Free Security P…" at bounding box center [673, 45] width 1160 height 90
click at [195, 38] on link "Aliases" at bounding box center [188, 44] width 53 height 88
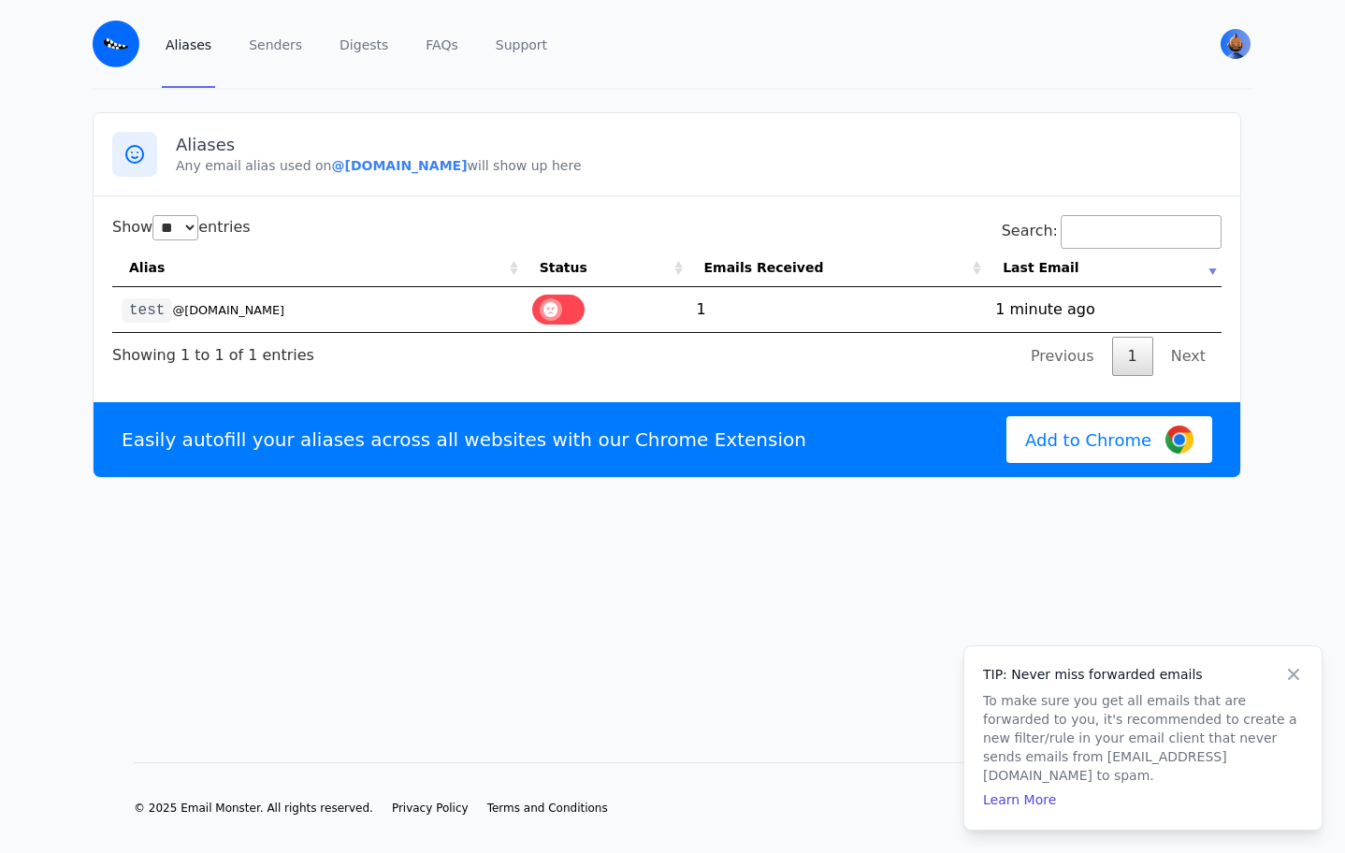
select select "**"
click at [224, 294] on td "test @[DOMAIN_NAME]" at bounding box center [317, 309] width 411 height 45
click at [224, 302] on td "test @[DOMAIN_NAME]" at bounding box center [317, 309] width 411 height 45
click at [222, 312] on small "@[DOMAIN_NAME]" at bounding box center [228, 310] width 112 height 14
click at [548, 312] on label at bounding box center [558, 310] width 52 height 30
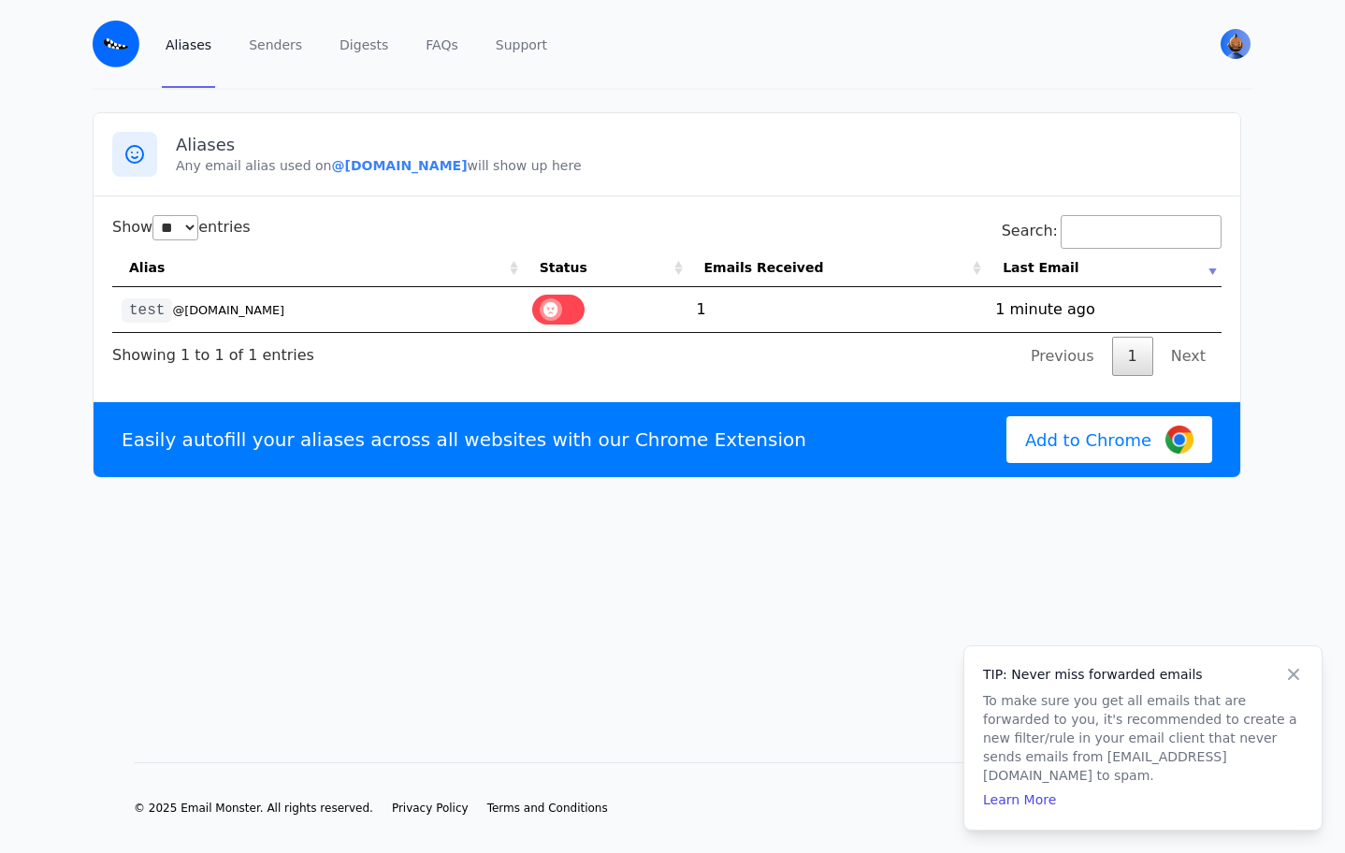
click at [548, 312] on span at bounding box center [551, 309] width 22 height 22
click at [716, 305] on td "1" at bounding box center [836, 309] width 299 height 45
click at [692, 305] on td "1" at bounding box center [836, 309] width 299 height 45
click at [702, 305] on td "1" at bounding box center [836, 309] width 299 height 45
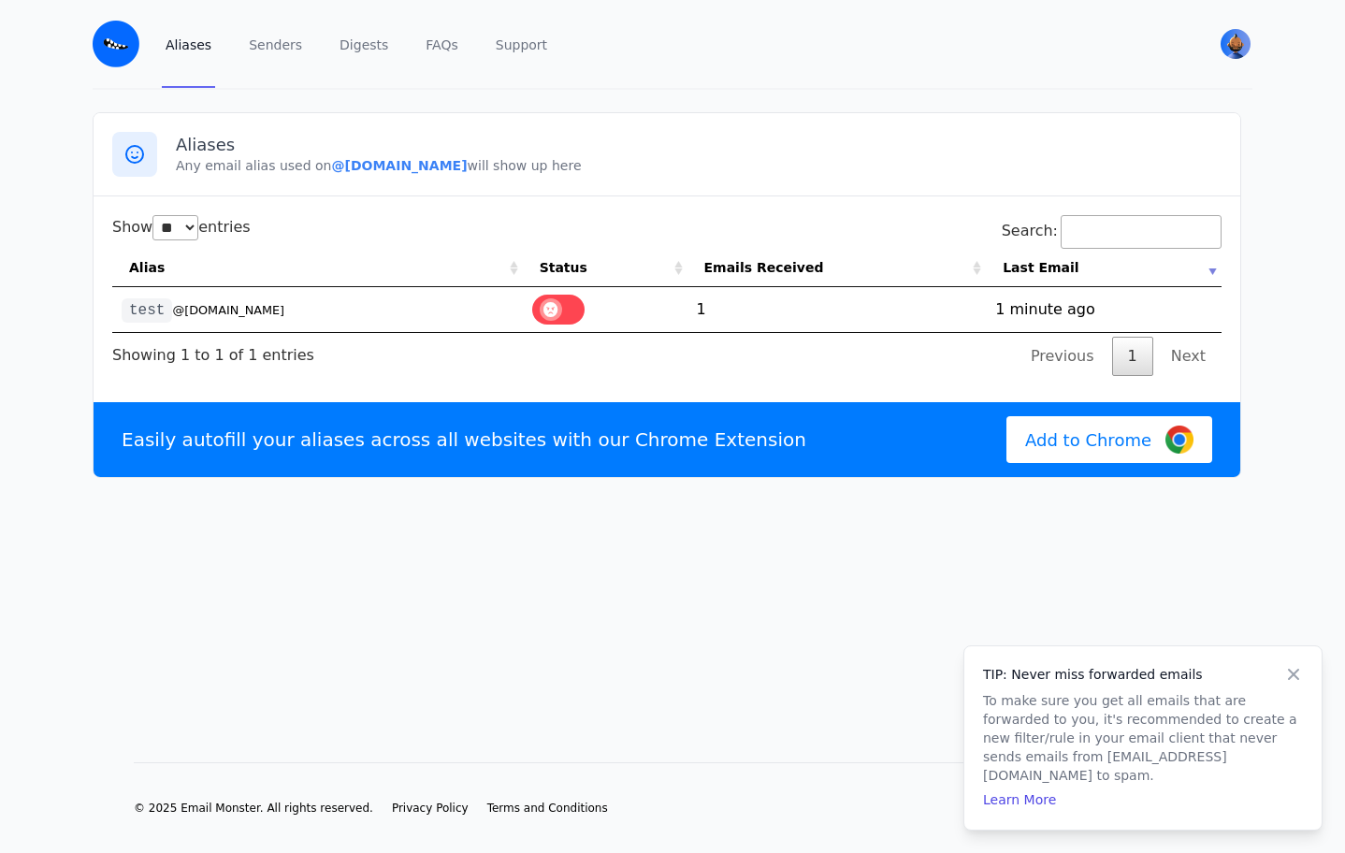
click at [702, 305] on td "1" at bounding box center [836, 309] width 299 height 45
click at [1035, 296] on td "1755450441 1 minute ago" at bounding box center [1104, 309] width 236 height 45
click at [1035, 313] on td "1755450441 1 minute ago" at bounding box center [1104, 309] width 236 height 45
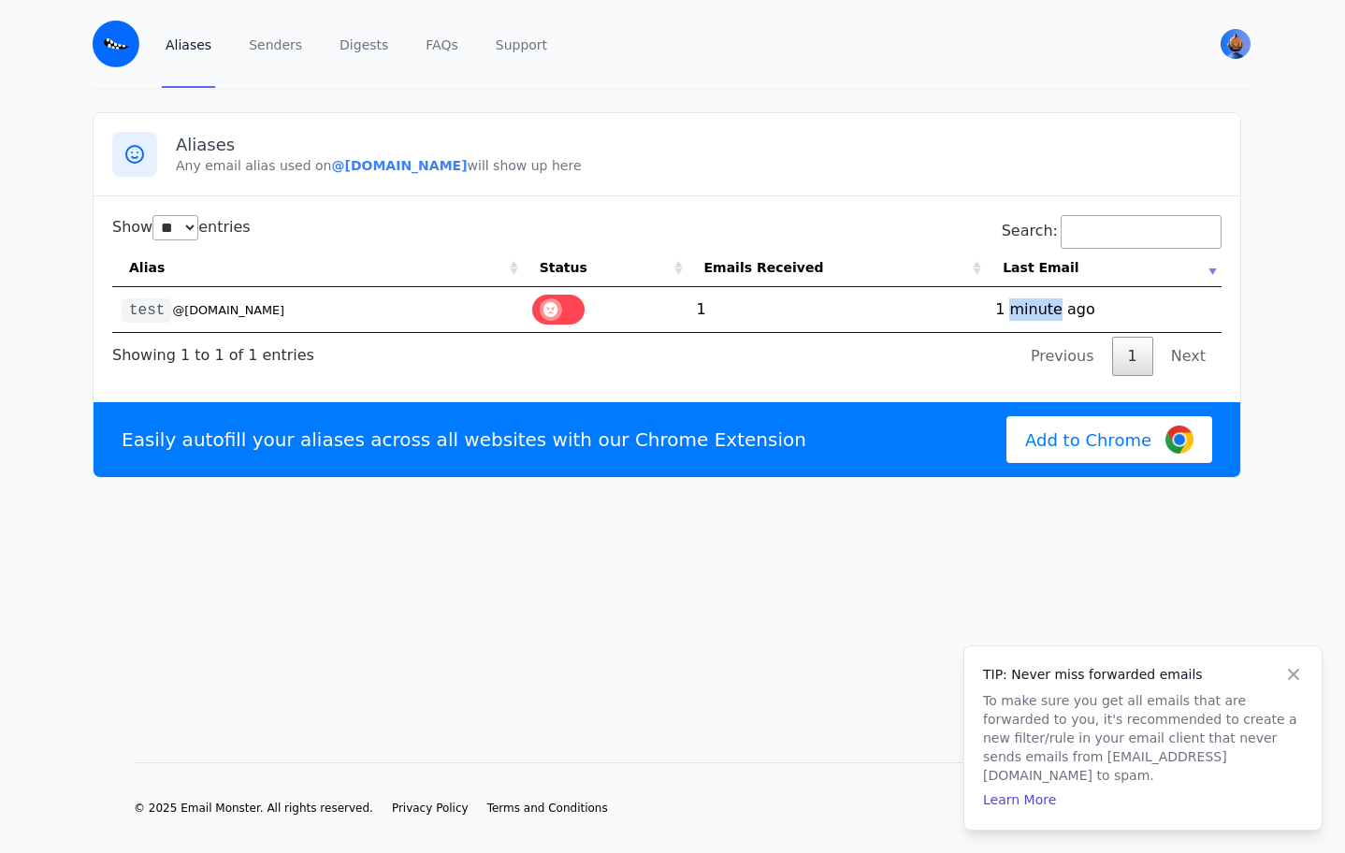
click at [1035, 279] on th "Last Email" at bounding box center [1104, 268] width 236 height 38
